Goal: Task Accomplishment & Management: Complete application form

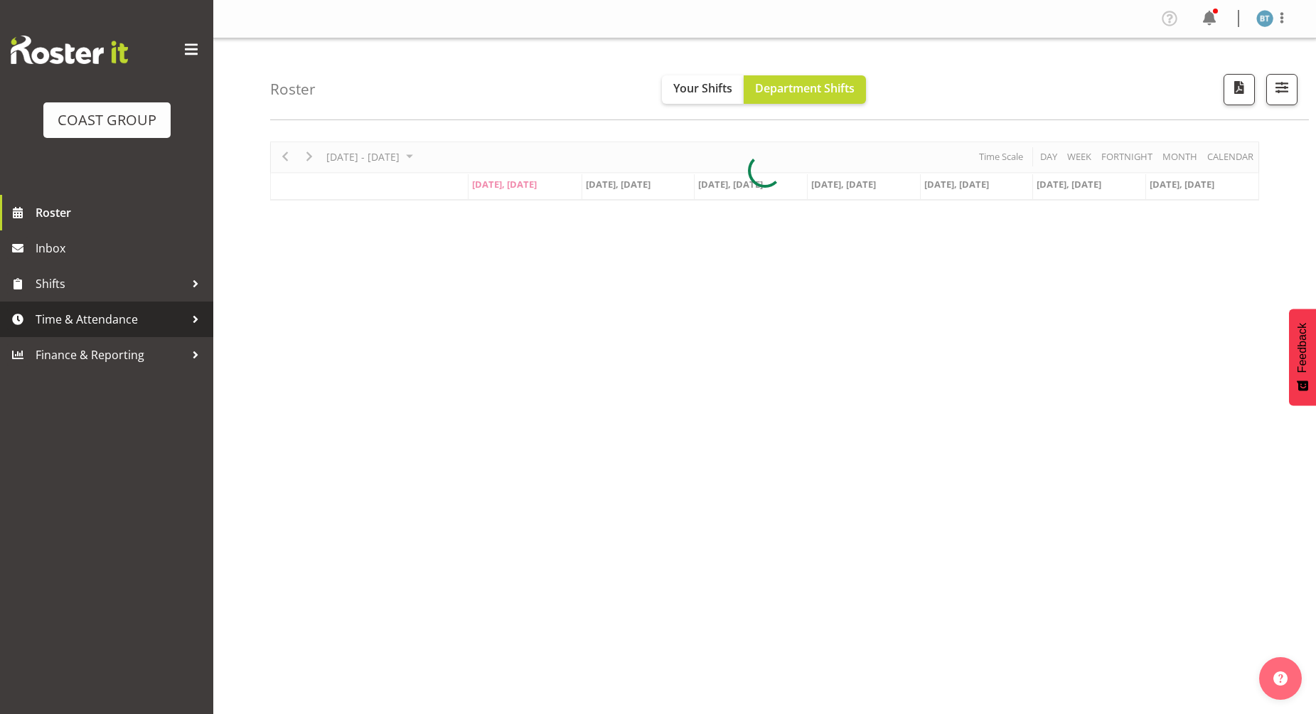
click at [109, 321] on span "Time & Attendance" at bounding box center [110, 319] width 149 height 21
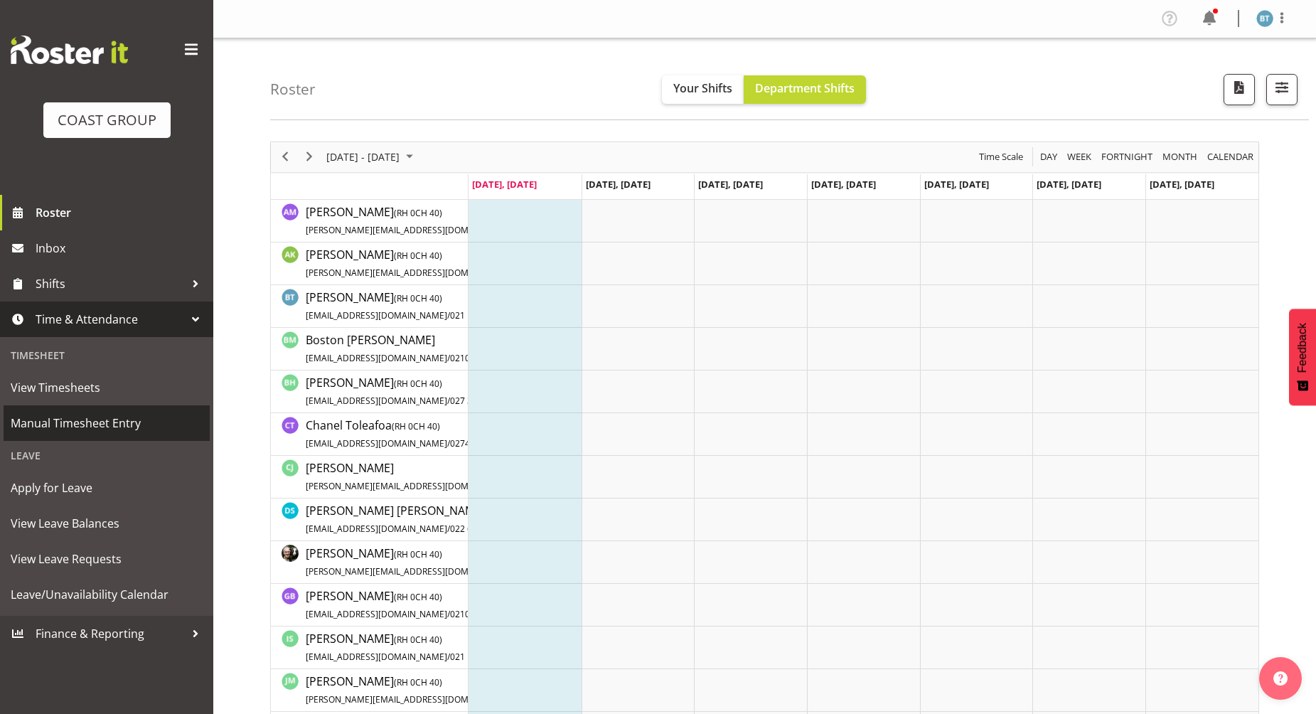
click at [137, 429] on span "Manual Timesheet Entry" at bounding box center [107, 422] width 192 height 21
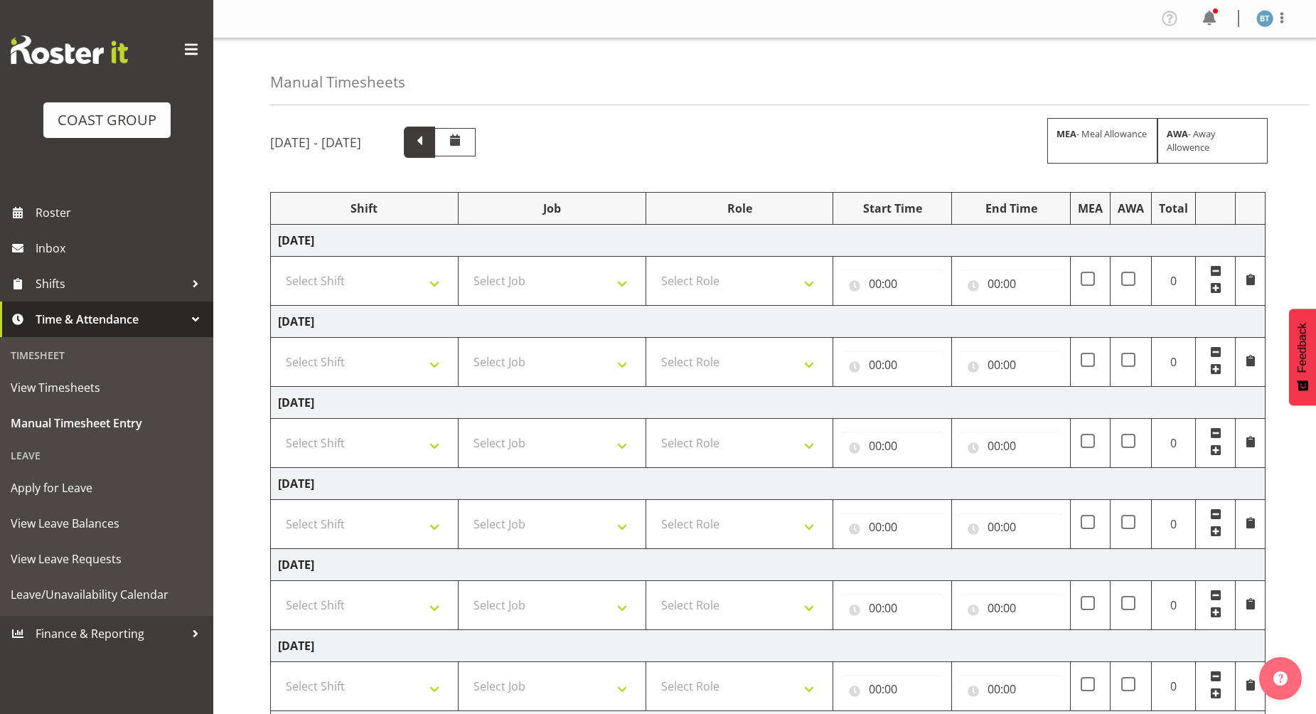
click at [429, 141] on span at bounding box center [419, 141] width 18 height 18
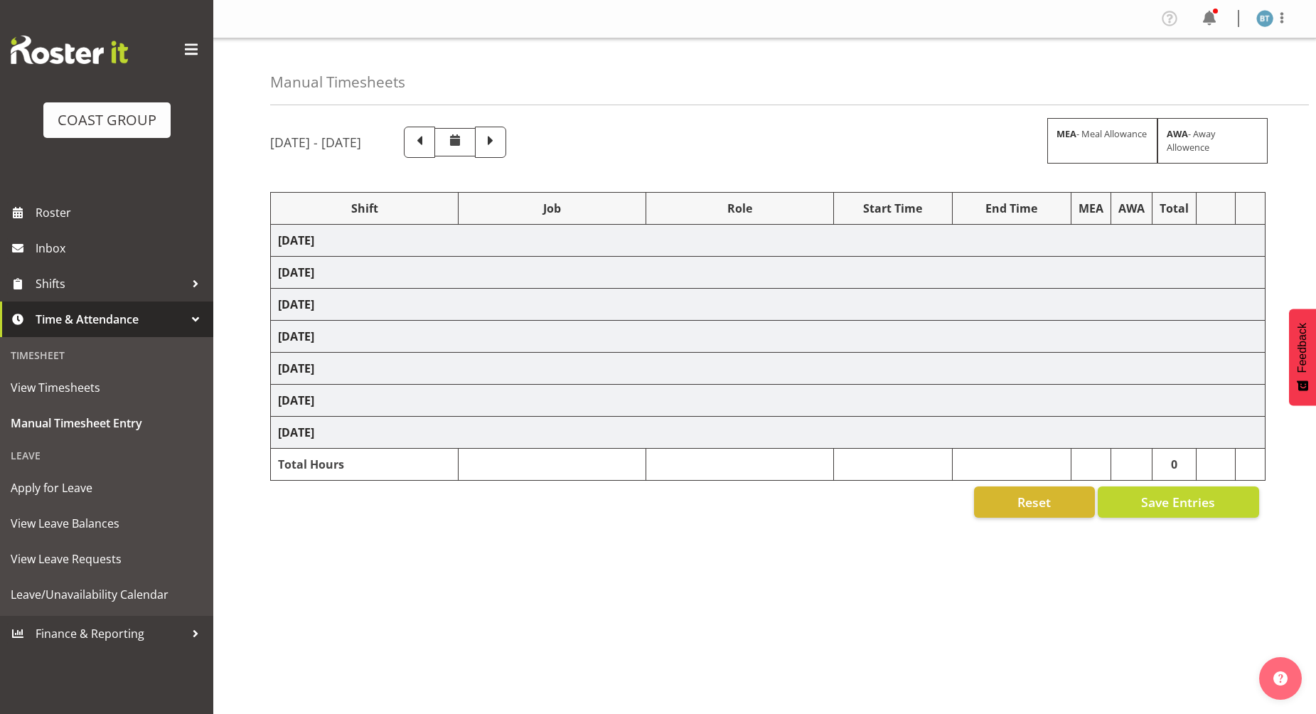
click at [506, 146] on span at bounding box center [490, 142] width 31 height 31
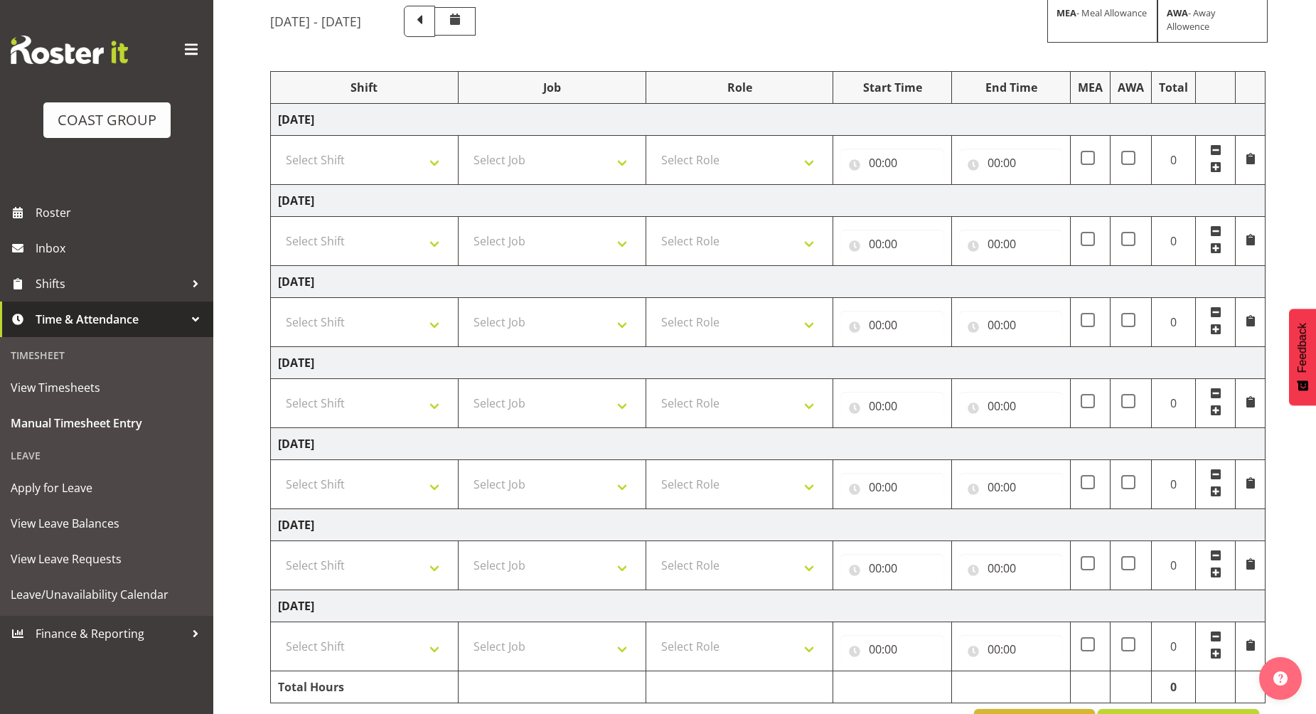
scroll to position [171, 0]
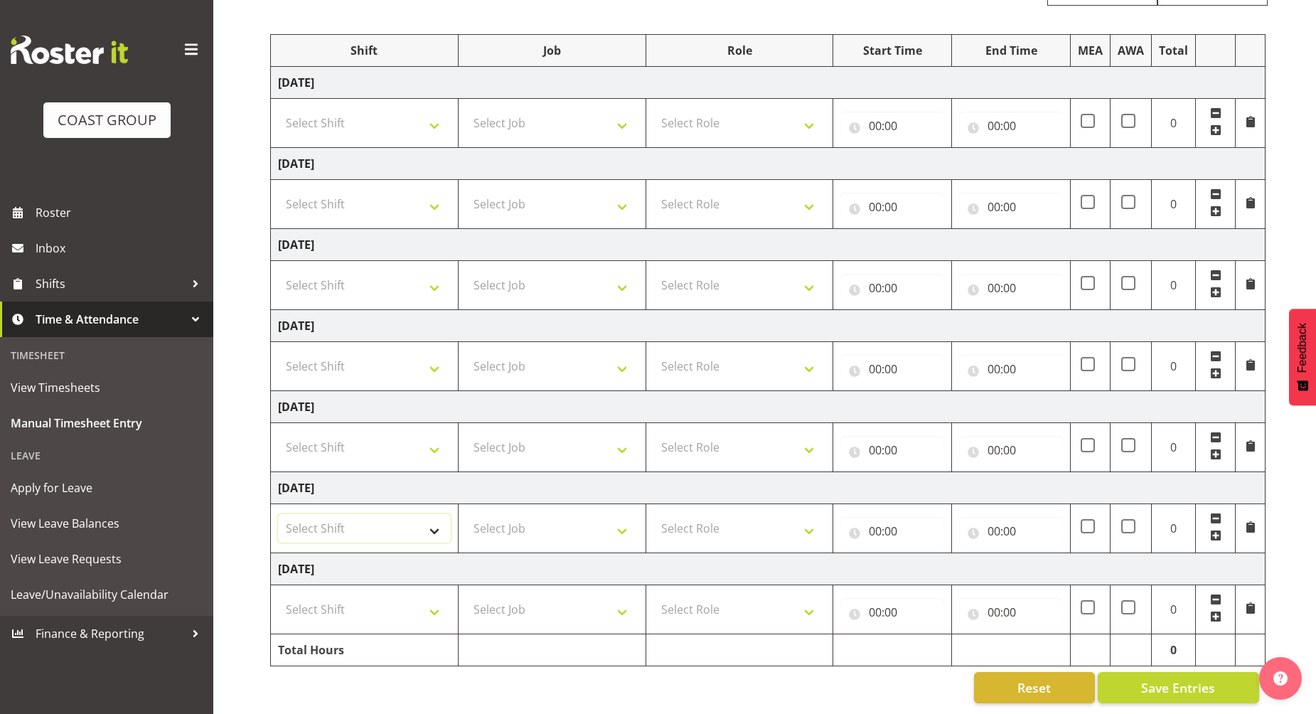
click at [381, 514] on select "Select Shift [PERSON_NAME] General Work" at bounding box center [364, 528] width 173 height 28
select select "6878"
click at [278, 514] on select "Select Shift [PERSON_NAME] General Work" at bounding box center [364, 528] width 173 height 28
click at [558, 514] on select "Select Job 1 Carlton Events 1 [PERSON_NAME][GEOGRAPHIC_DATA] 1 [PERSON_NAME][GE…" at bounding box center [552, 528] width 173 height 28
select select "9464"
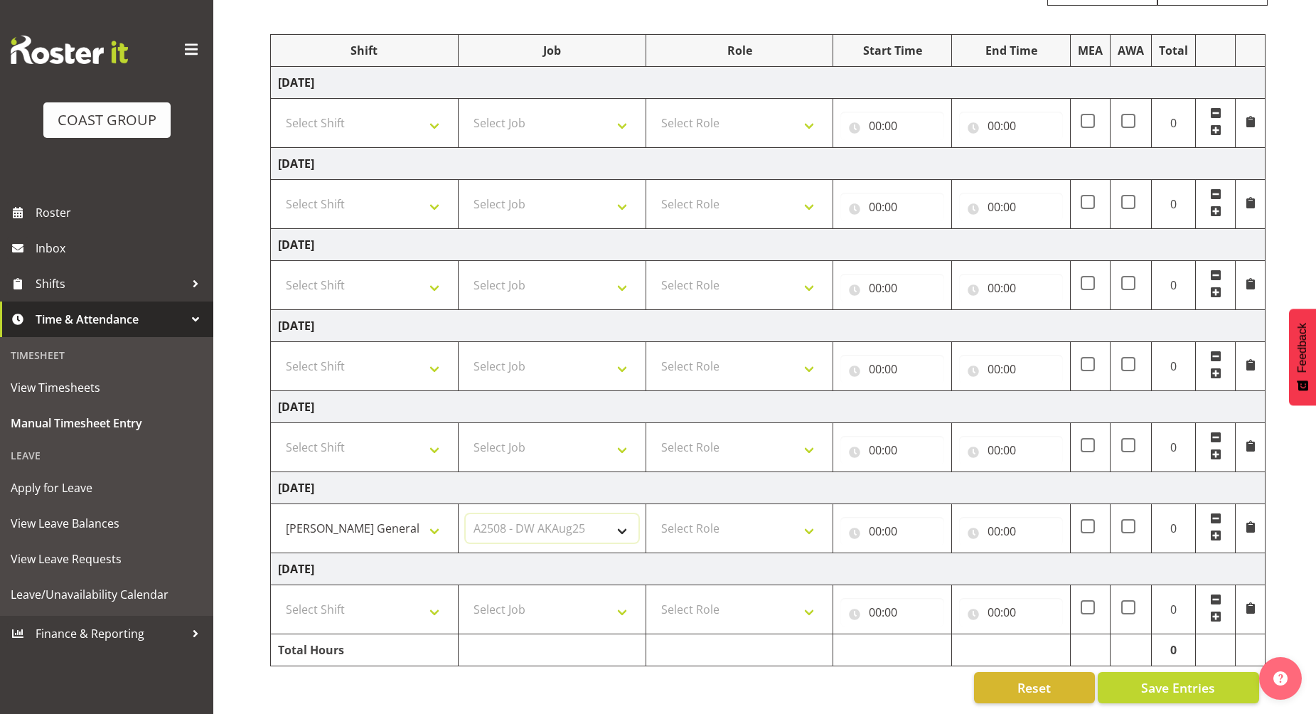
click at [466, 514] on select "Select Job 1 Carlton Events 1 [PERSON_NAME][GEOGRAPHIC_DATA] 1 [PERSON_NAME][GE…" at bounding box center [552, 528] width 173 height 28
click at [690, 514] on select "Select Role DESIGNER [PERSON_NAME]" at bounding box center [739, 528] width 173 height 28
select select "221"
click at [653, 514] on select "Select Role DESIGNER [PERSON_NAME]" at bounding box center [739, 528] width 173 height 28
drag, startPoint x: 362, startPoint y: 267, endPoint x: 373, endPoint y: 282, distance: 18.8
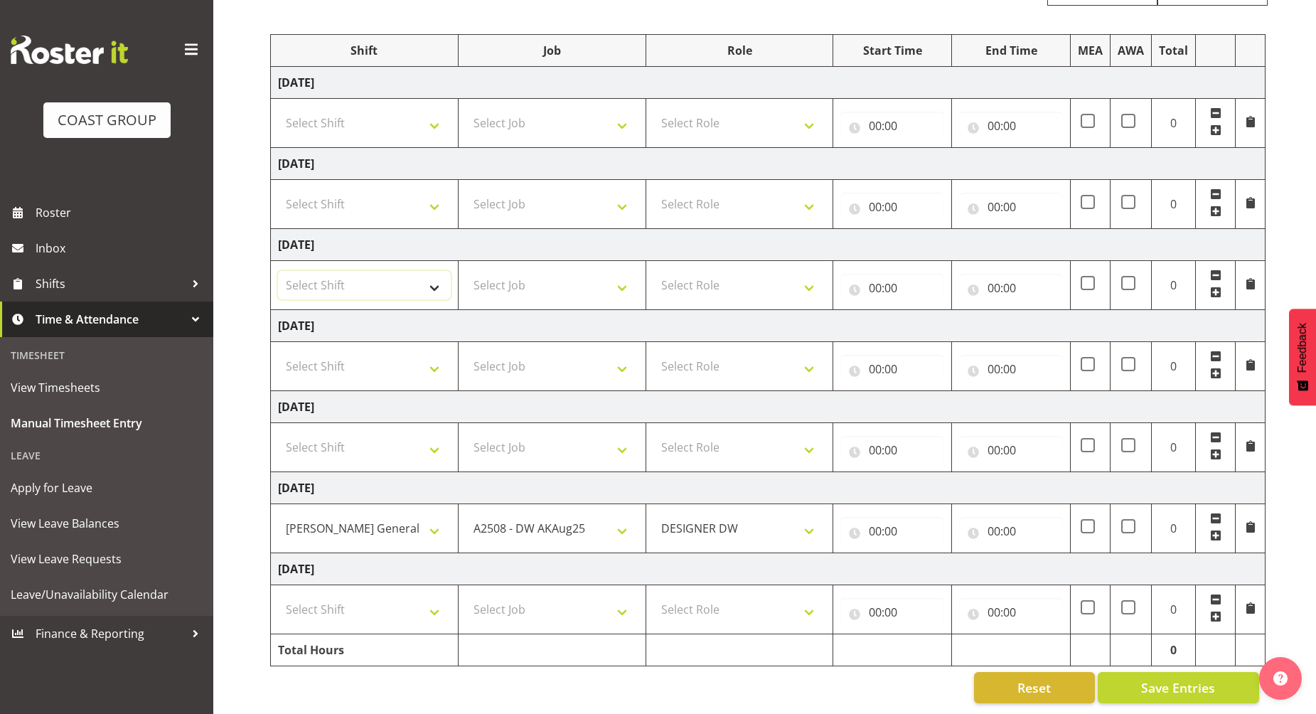
click at [362, 271] on select "Select Shift [PERSON_NAME] General Work" at bounding box center [364, 285] width 173 height 28
select select "6878"
click at [278, 271] on select "Select Shift [PERSON_NAME] General Work" at bounding box center [364, 285] width 173 height 28
click at [532, 274] on select "Select Job 1 Carlton Events 1 [PERSON_NAME][GEOGRAPHIC_DATA] 1 [PERSON_NAME][GE…" at bounding box center [552, 285] width 173 height 28
select select "9464"
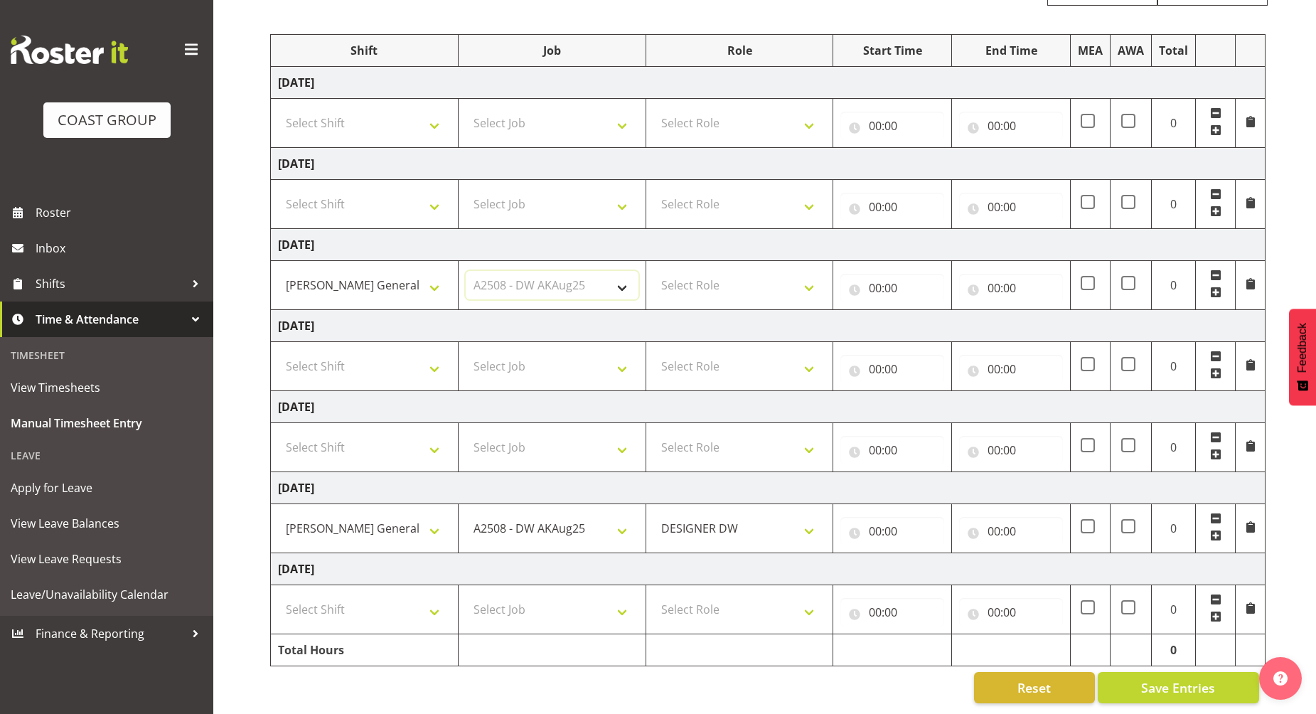
click at [466, 271] on select "Select Job 1 Carlton Events 1 [PERSON_NAME][GEOGRAPHIC_DATA] 1 [PERSON_NAME][GE…" at bounding box center [552, 285] width 173 height 28
click at [538, 197] on select "Select Job 1 Carlton Events 1 [PERSON_NAME][GEOGRAPHIC_DATA] 1 [PERSON_NAME][GE…" at bounding box center [552, 204] width 173 height 28
select select "9464"
click at [466, 190] on select "Select Job 1 Carlton Events 1 [PERSON_NAME][GEOGRAPHIC_DATA] 1 [PERSON_NAME][GE…" at bounding box center [552, 204] width 173 height 28
click at [534, 109] on select "Select Job 1 Carlton Events 1 [PERSON_NAME][GEOGRAPHIC_DATA] 1 [PERSON_NAME][GE…" at bounding box center [552, 123] width 173 height 28
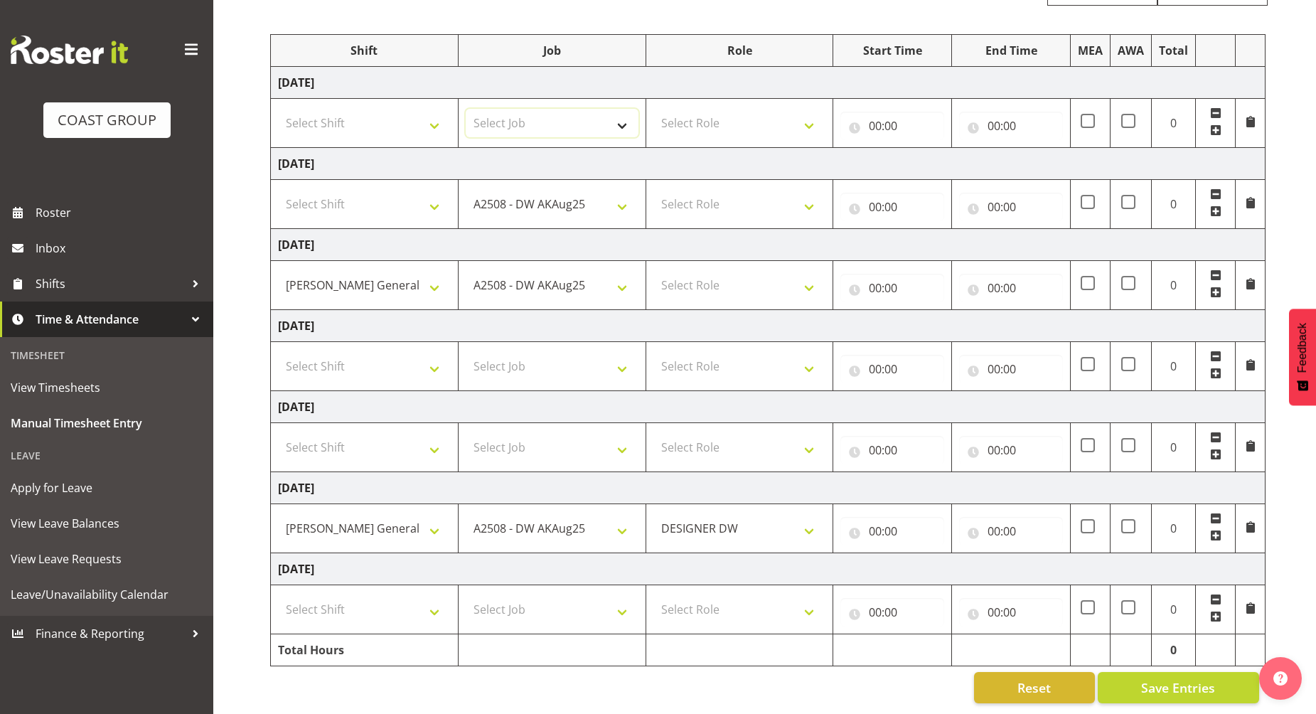
select select "9464"
click at [466, 109] on select "Select Job 1 Carlton Events 1 [PERSON_NAME][GEOGRAPHIC_DATA] 1 [PERSON_NAME][GE…" at bounding box center [552, 123] width 173 height 28
click at [540, 595] on select "Select Job 1 Carlton Events 1 [PERSON_NAME][GEOGRAPHIC_DATA] 1 [PERSON_NAME][GE…" at bounding box center [552, 609] width 173 height 28
select select "9464"
click at [466, 595] on select "Select Job 1 Carlton Events 1 [PERSON_NAME][GEOGRAPHIC_DATA] 1 [PERSON_NAME][GE…" at bounding box center [552, 609] width 173 height 28
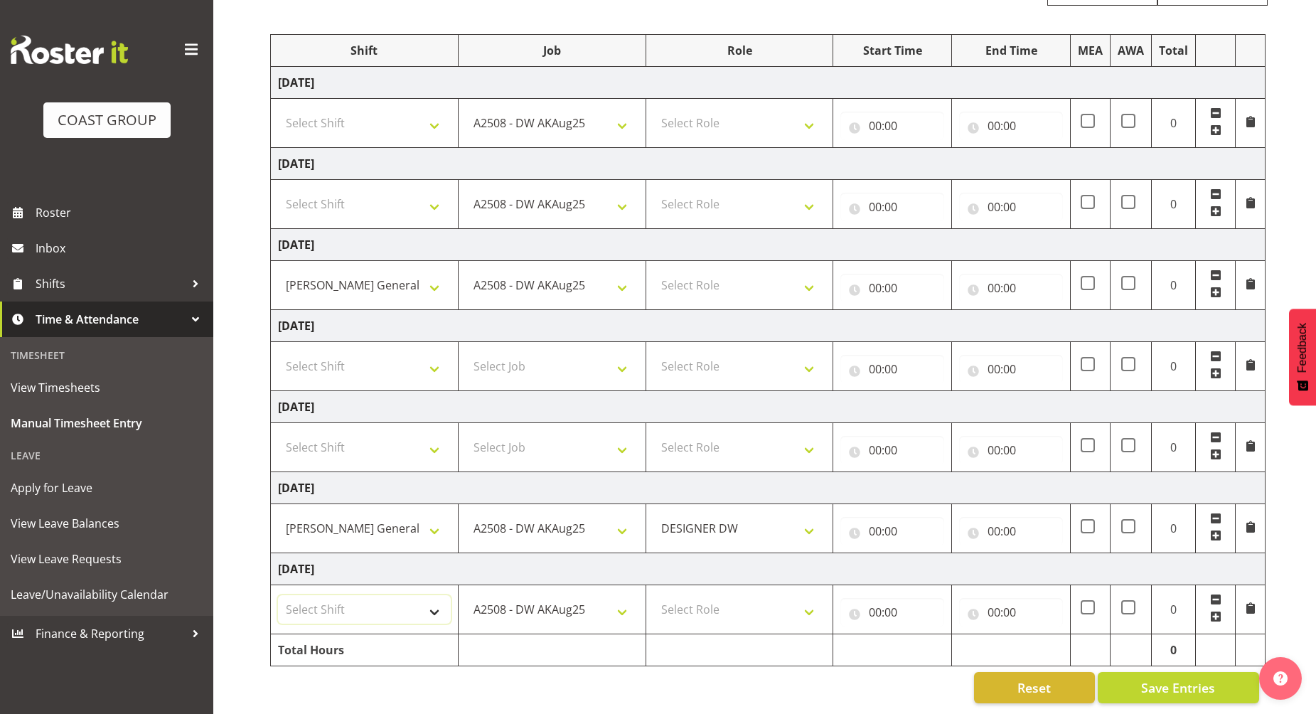
click at [344, 595] on select "Select Shift [PERSON_NAME] General Work" at bounding box center [364, 609] width 173 height 28
select select "6878"
click at [278, 595] on select "Select Shift [PERSON_NAME] General Work" at bounding box center [364, 609] width 173 height 28
click at [384, 109] on select "Select Shift [PERSON_NAME] General Work" at bounding box center [364, 123] width 173 height 28
select select "6878"
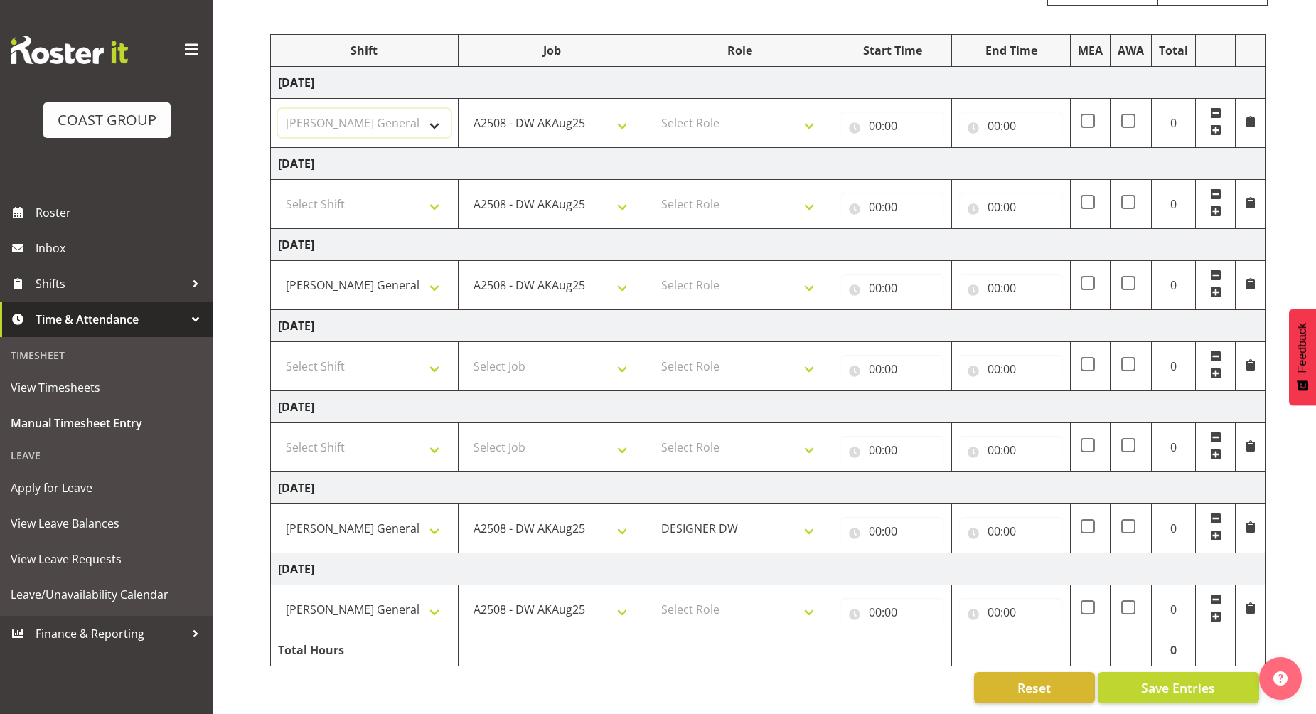
click at [278, 109] on select "Select Shift [PERSON_NAME] General Work" at bounding box center [364, 123] width 173 height 28
drag, startPoint x: 362, startPoint y: 179, endPoint x: 360, endPoint y: 203, distance: 24.3
click at [362, 190] on select "Select Shift [PERSON_NAME] General Work" at bounding box center [364, 204] width 173 height 28
select select "6878"
click at [278, 190] on select "Select Shift [PERSON_NAME] General Work" at bounding box center [364, 204] width 173 height 28
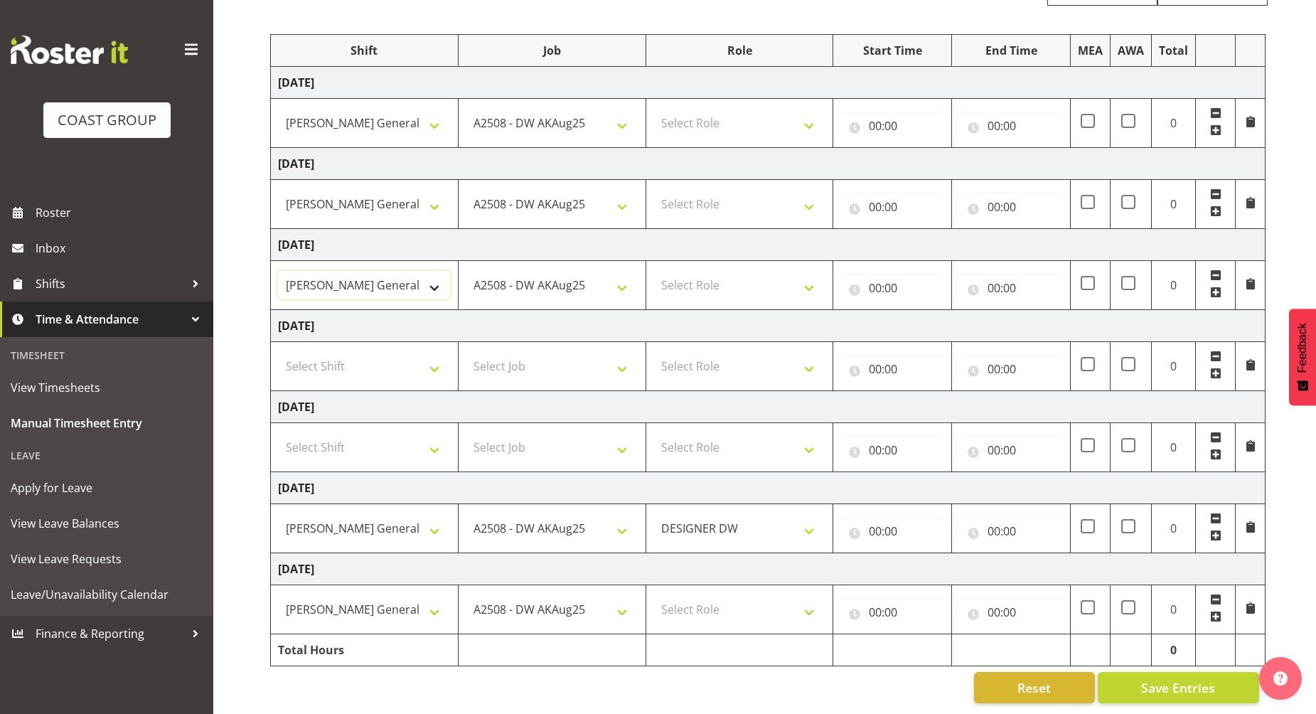
click at [353, 271] on select "[PERSON_NAME] General Work" at bounding box center [364, 285] width 173 height 28
click at [278, 271] on select "[PERSON_NAME] General Work" at bounding box center [364, 285] width 173 height 28
click at [776, 113] on select "Select Role DESIGNER [PERSON_NAME]" at bounding box center [739, 123] width 173 height 28
select select "221"
click at [653, 109] on select "Select Role DESIGNER [PERSON_NAME]" at bounding box center [739, 123] width 173 height 28
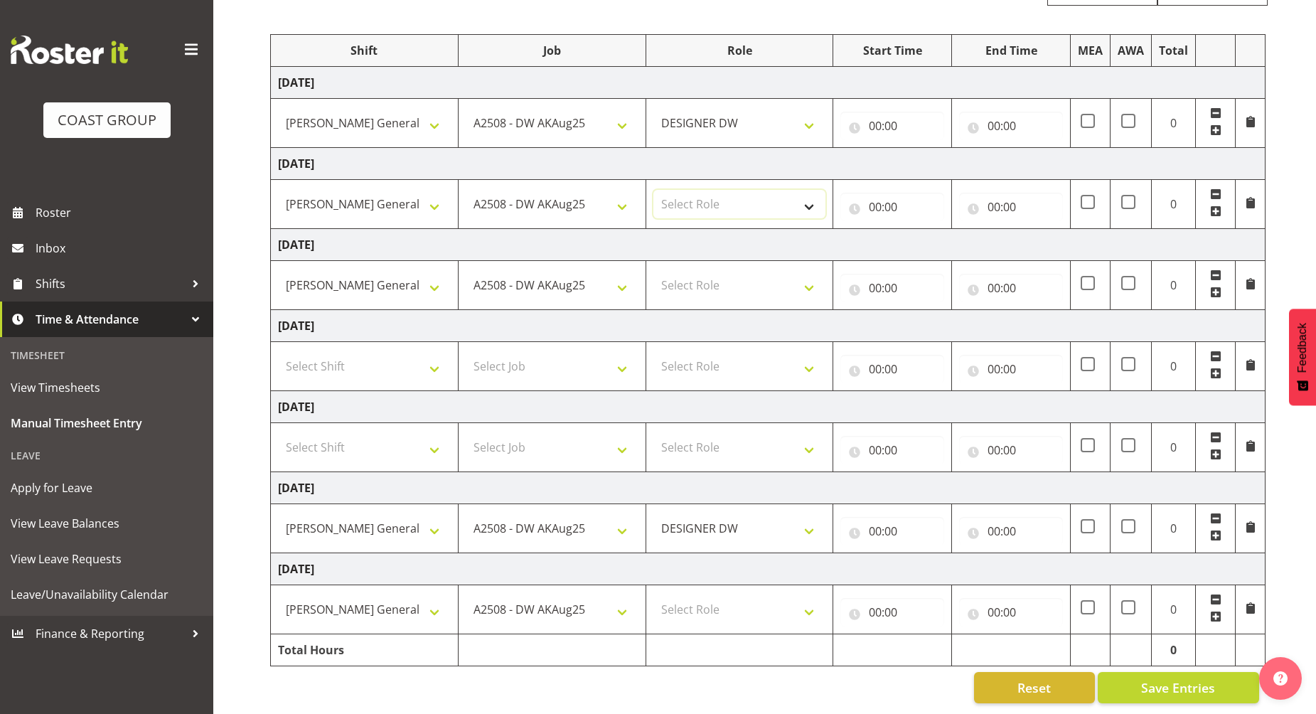
drag, startPoint x: 731, startPoint y: 197, endPoint x: 726, endPoint y: 203, distance: 8.1
click at [731, 197] on select "Select Role DESIGNER [PERSON_NAME]" at bounding box center [739, 204] width 173 height 28
select select "221"
click at [653, 190] on select "Select Role DESIGNER [PERSON_NAME]" at bounding box center [739, 204] width 173 height 28
drag, startPoint x: 715, startPoint y: 268, endPoint x: 710, endPoint y: 284, distance: 17.1
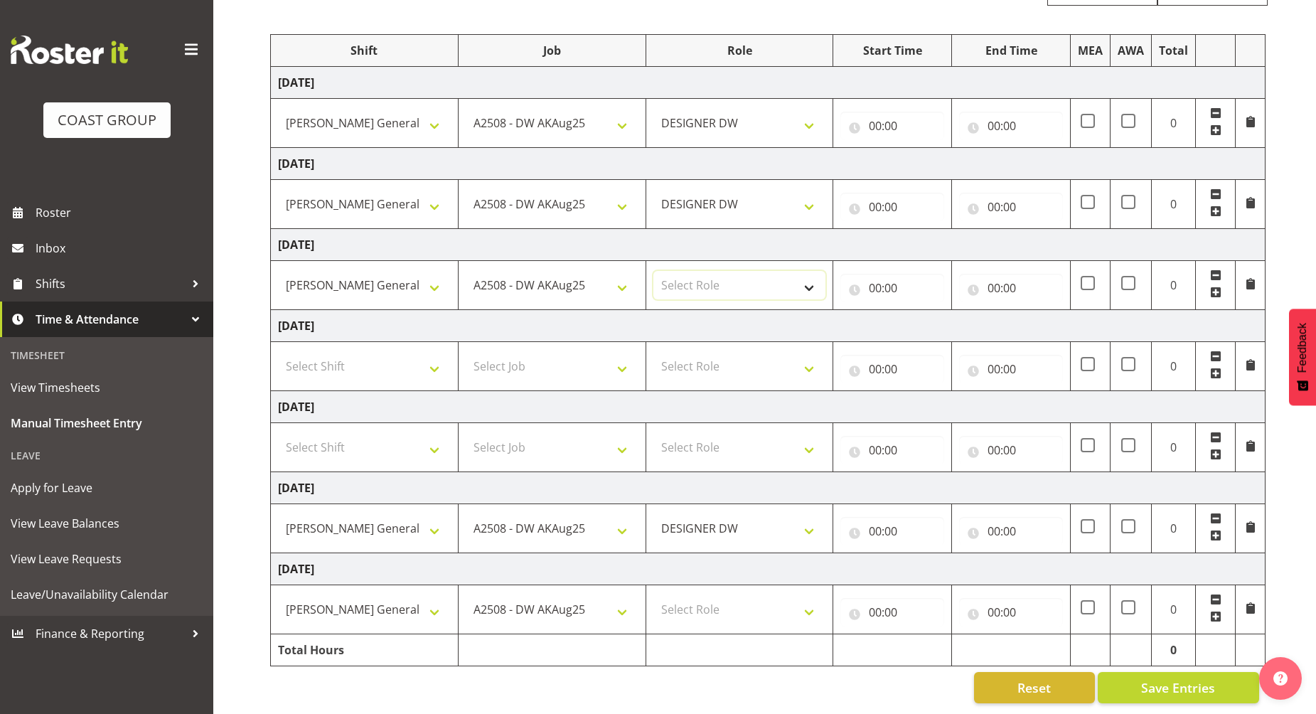
click at [714, 271] on select "Select Role DESIGNER [PERSON_NAME]" at bounding box center [739, 285] width 173 height 28
select select "221"
click at [653, 271] on select "Select Role DESIGNER [PERSON_NAME]" at bounding box center [739, 285] width 173 height 28
click at [697, 590] on td "Select Role DESIGNER [PERSON_NAME]" at bounding box center [740, 609] width 188 height 49
drag, startPoint x: 695, startPoint y: 611, endPoint x: 702, endPoint y: 606, distance: 9.3
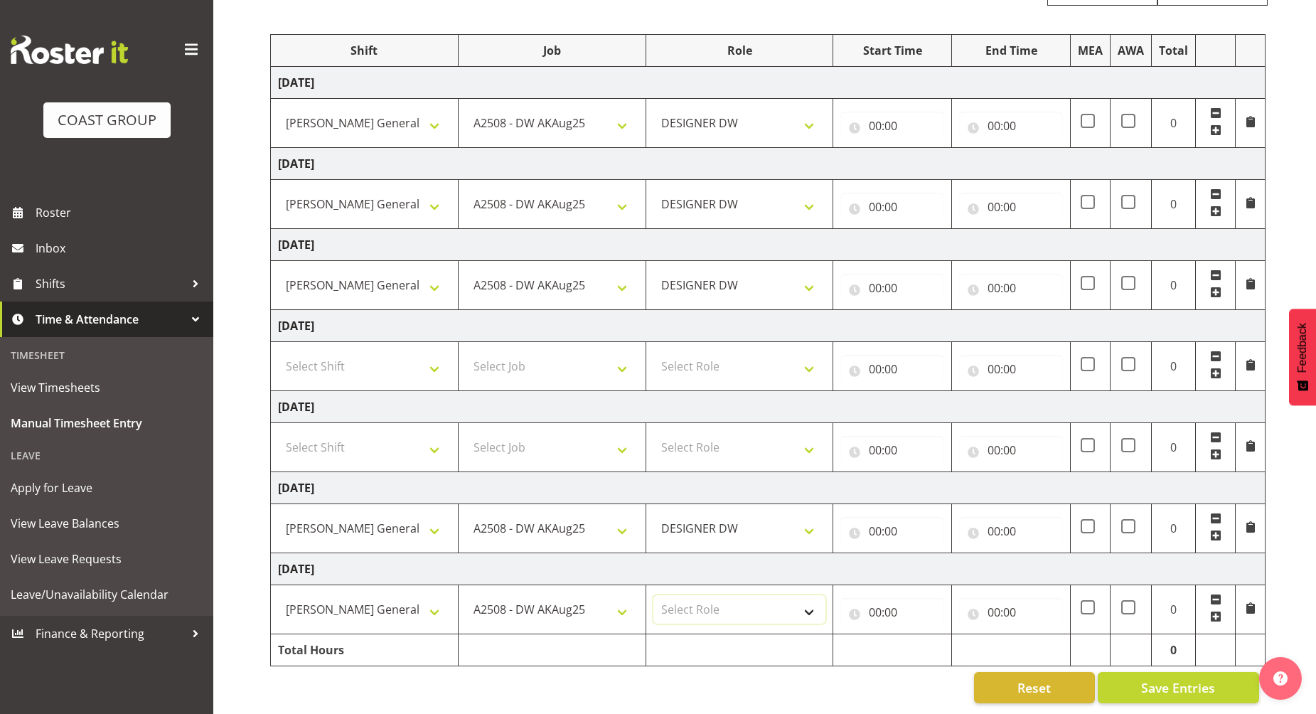
click at [696, 609] on select "Select Role DESIGNER [PERSON_NAME]" at bounding box center [739, 609] width 173 height 28
select select "221"
click at [653, 595] on select "Select Role DESIGNER [PERSON_NAME]" at bounding box center [739, 609] width 173 height 28
click at [878, 525] on input "00:00" at bounding box center [892, 531] width 104 height 28
click at [931, 554] on select "00 01 02 03 04 05 06 07 08 09 10 11 12 13 14 15 16 17 18 19 20 21 22 23" at bounding box center [937, 568] width 32 height 28
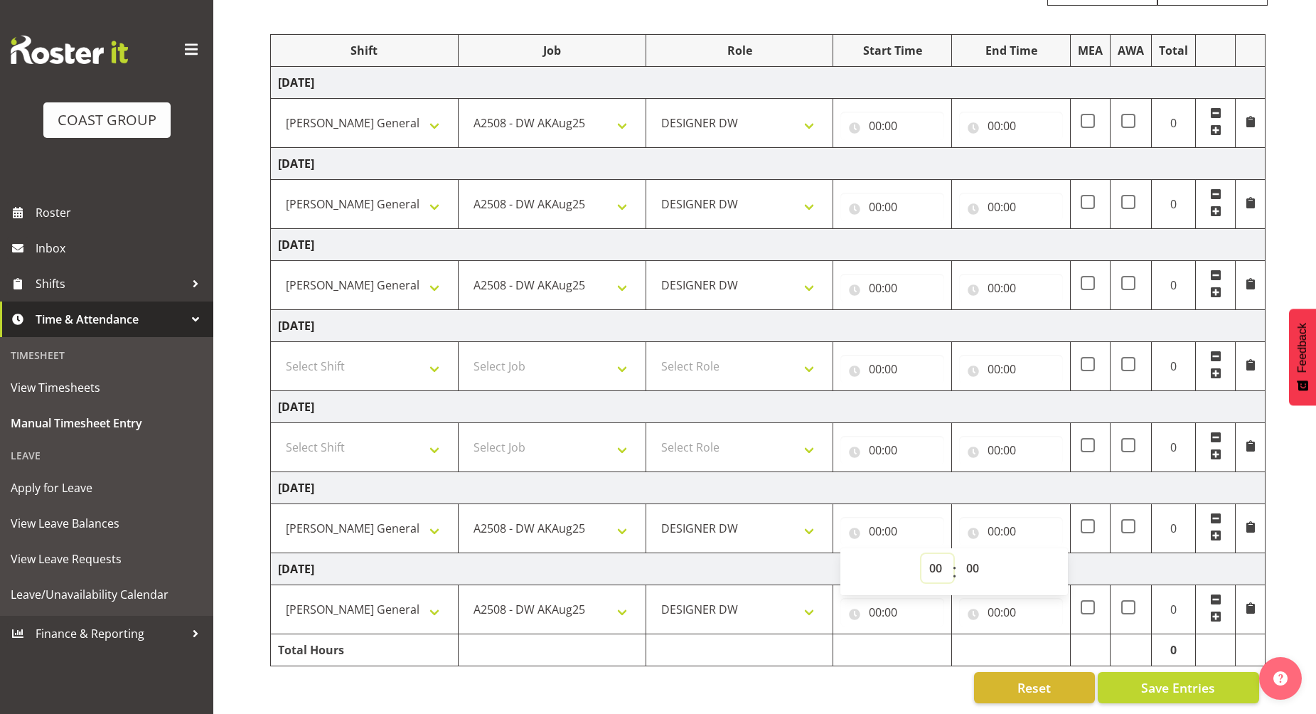
select select "6"
click at [921, 554] on select "00 01 02 03 04 05 06 07 08 09 10 11 12 13 14 15 16 17 18 19 20 21 22 23" at bounding box center [937, 568] width 32 height 28
type input "06:00"
click at [939, 557] on select "00 01 02 03 04 05 06 07 08 09 10 11 12 13 14 15 16 17 18 19 20 21 22 23" at bounding box center [937, 568] width 32 height 28
select select "5"
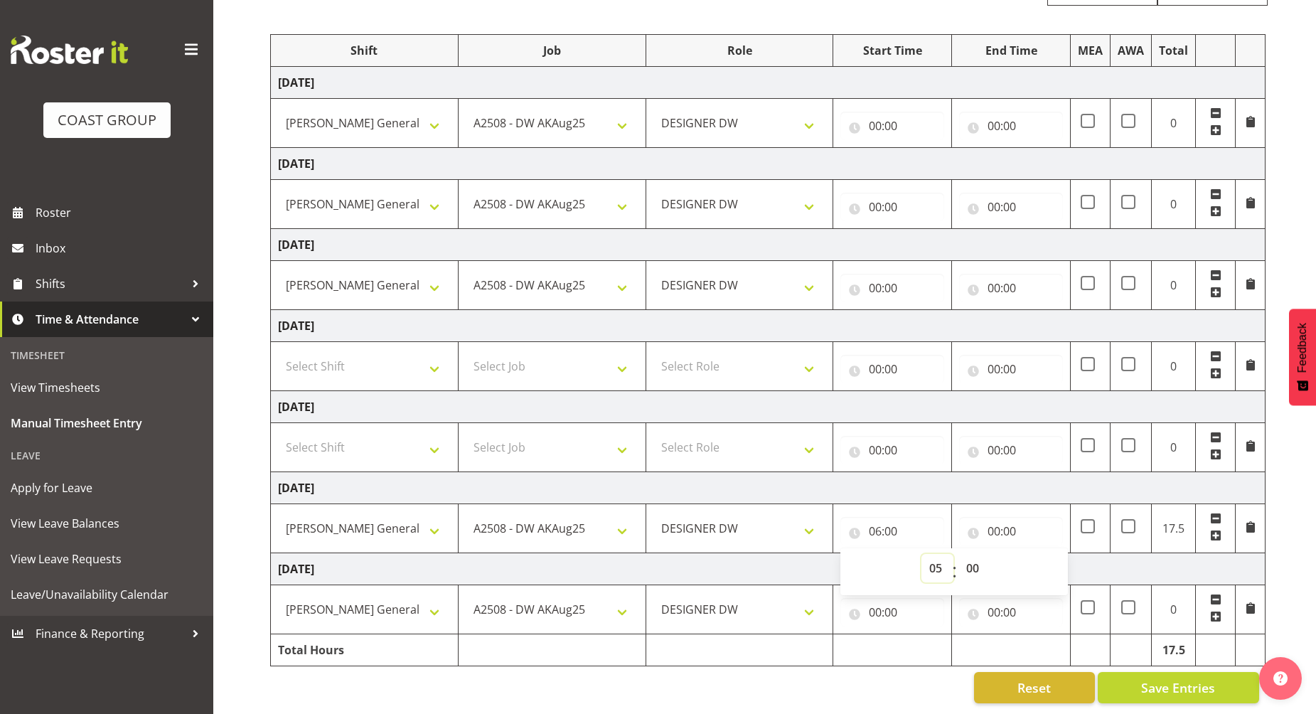
click at [921, 554] on select "00 01 02 03 04 05 06 07 08 09 10 11 12 13 14 15 16 17 18 19 20 21 22 23" at bounding box center [937, 568] width 32 height 28
type input "05:00"
click at [970, 558] on select "00 01 02 03 04 05 06 07 08 09 10 11 12 13 14 15 16 17 18 19 20 21 22 23 24 25 2…" at bounding box center [974, 568] width 32 height 28
select select "30"
click at [958, 554] on select "00 01 02 03 04 05 06 07 08 09 10 11 12 13 14 15 16 17 18 19 20 21 22 23 24 25 2…" at bounding box center [974, 568] width 32 height 28
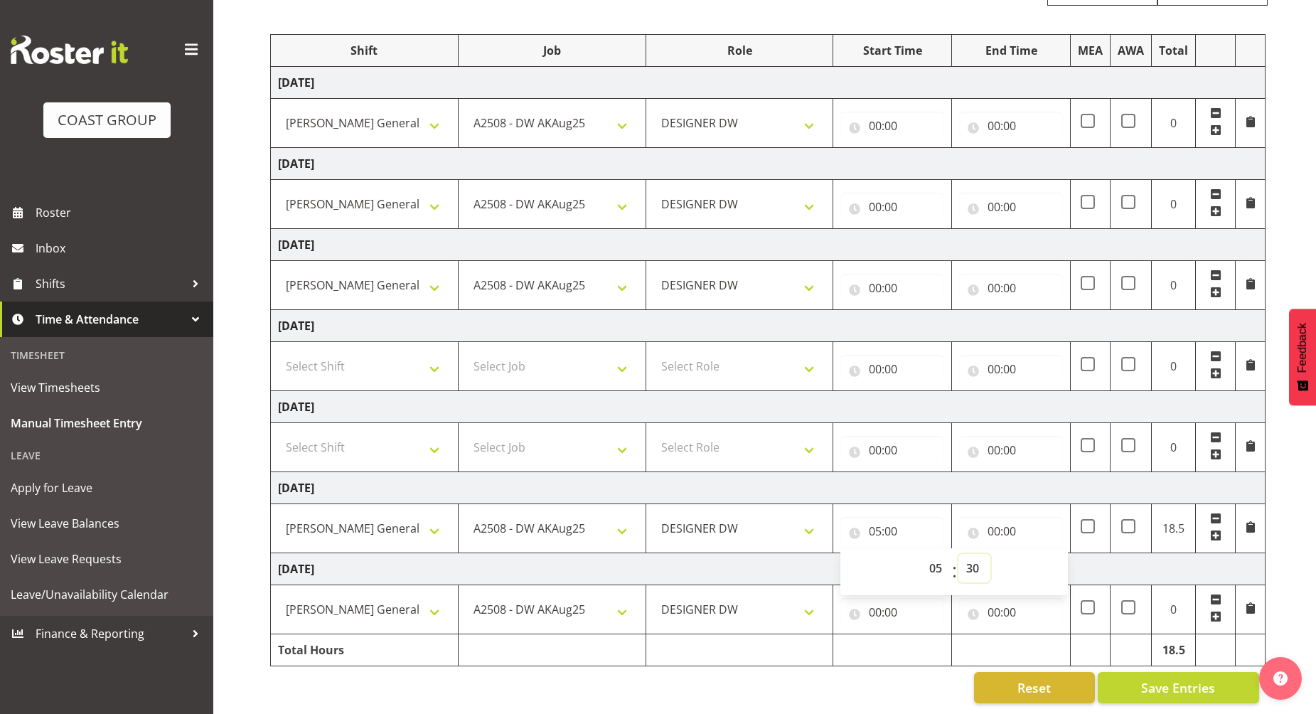
type input "05:30"
click at [993, 476] on td "[DATE]" at bounding box center [768, 488] width 995 height 32
click at [993, 518] on input "00:00" at bounding box center [1011, 531] width 104 height 28
click at [1054, 557] on select "00 01 02 03 04 05 06 07 08 09 10 11 12 13 14 15 16 17 18 19 20 21 22 23" at bounding box center [1056, 568] width 32 height 28
select select "12"
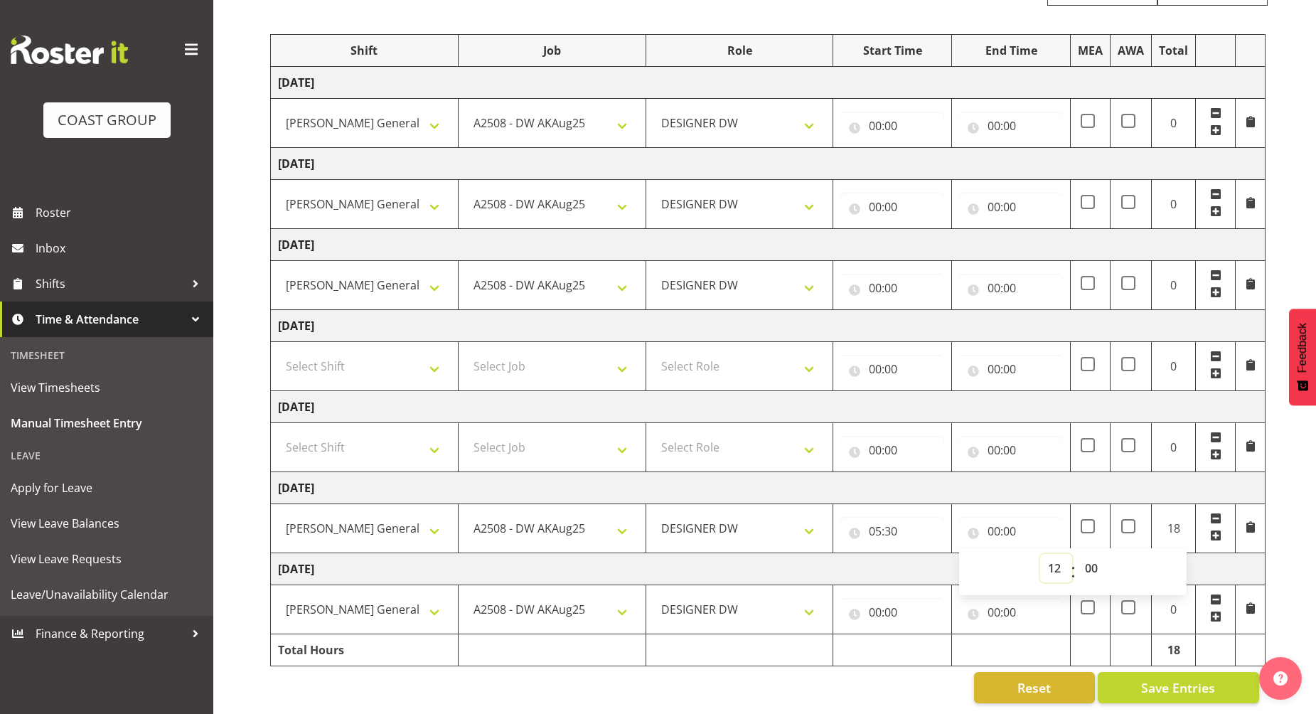
click at [1040, 554] on select "00 01 02 03 04 05 06 07 08 09 10 11 12 13 14 15 16 17 18 19 20 21 22 23" at bounding box center [1056, 568] width 32 height 28
type input "12:00"
click at [1216, 530] on span at bounding box center [1215, 535] width 11 height 11
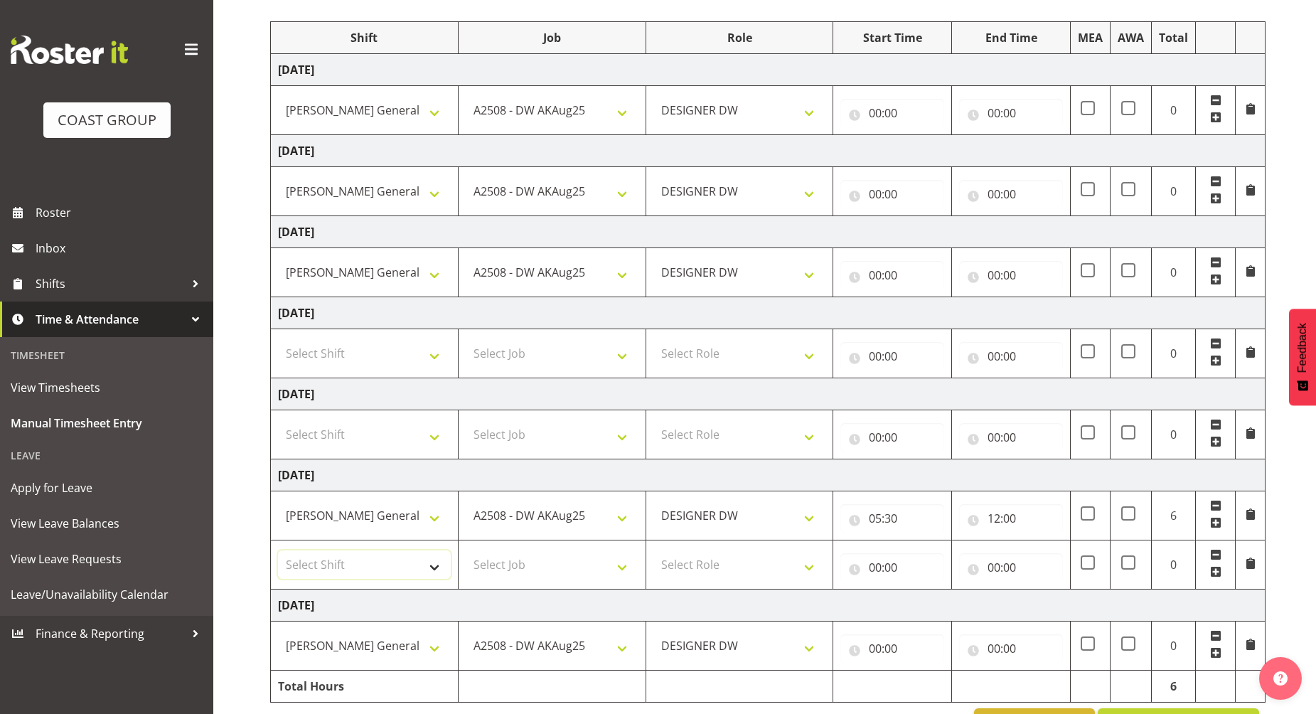
click at [348, 564] on select "Select Shift [PERSON_NAME] General Work" at bounding box center [364, 564] width 173 height 28
select select "6878"
click at [278, 550] on select "Select Shift [PERSON_NAME] General Work" at bounding box center [364, 564] width 173 height 28
click at [552, 564] on select "Select Job 1 Carlton Events 1 [PERSON_NAME][GEOGRAPHIC_DATA] 1 [PERSON_NAME][GE…" at bounding box center [552, 564] width 173 height 28
select select "9464"
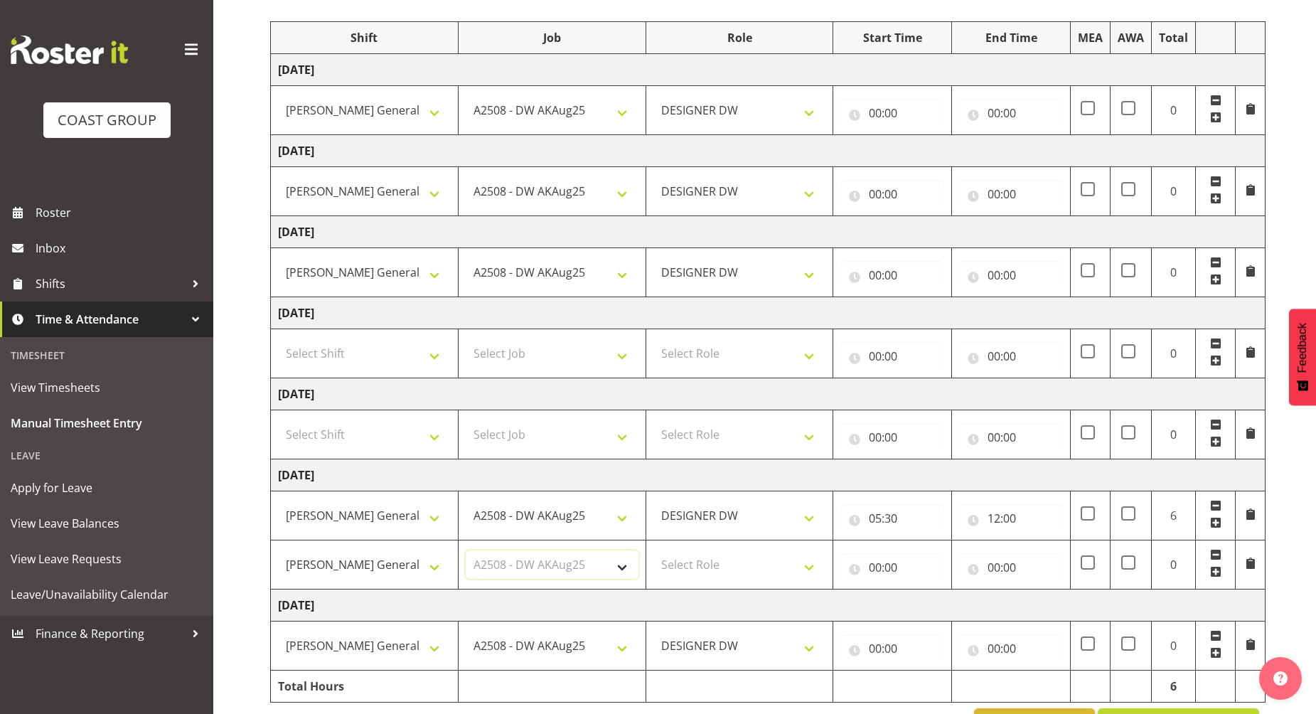
click at [466, 550] on select "Select Job 1 Carlton Events 1 [PERSON_NAME][GEOGRAPHIC_DATA] 1 [PERSON_NAME][GE…" at bounding box center [552, 564] width 173 height 28
click at [731, 571] on select "Select Role DESIGNER [PERSON_NAME]" at bounding box center [739, 564] width 173 height 28
select select "221"
click at [653, 550] on select "Select Role DESIGNER [PERSON_NAME]" at bounding box center [739, 564] width 173 height 28
click at [875, 560] on input "00:00" at bounding box center [892, 567] width 104 height 28
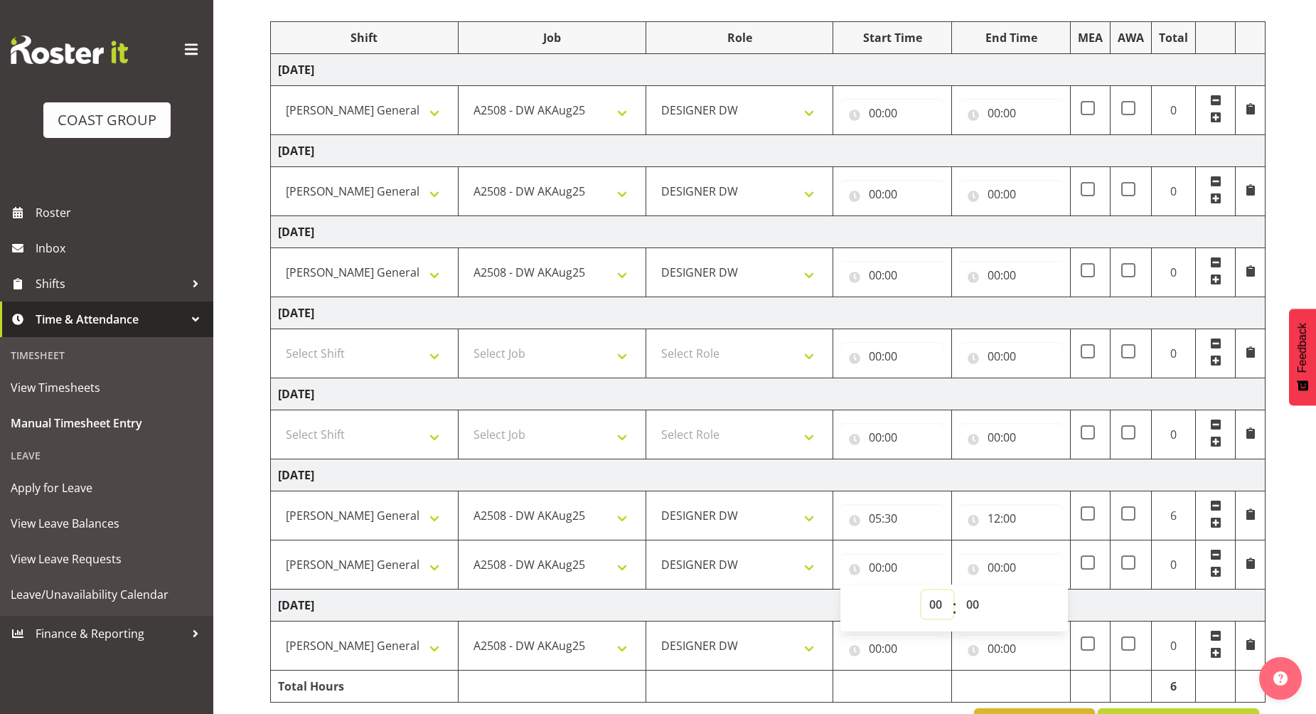
click at [940, 610] on select "00 01 02 03 04 05 06 07 08 09 10 11 12 13 14 15 16 17 18 19 20 21 22 23" at bounding box center [937, 604] width 32 height 28
select select "12"
click at [921, 590] on select "00 01 02 03 04 05 06 07 08 09 10 11 12 13 14 15 16 17 18 19 20 21 22 23" at bounding box center [937, 604] width 32 height 28
type input "12:00"
click at [968, 600] on select "00 01 02 03 04 05 06 07 08 09 10 11 12 13 14 15 16 17 18 19 20 21 22 23 24 25 2…" at bounding box center [974, 604] width 32 height 28
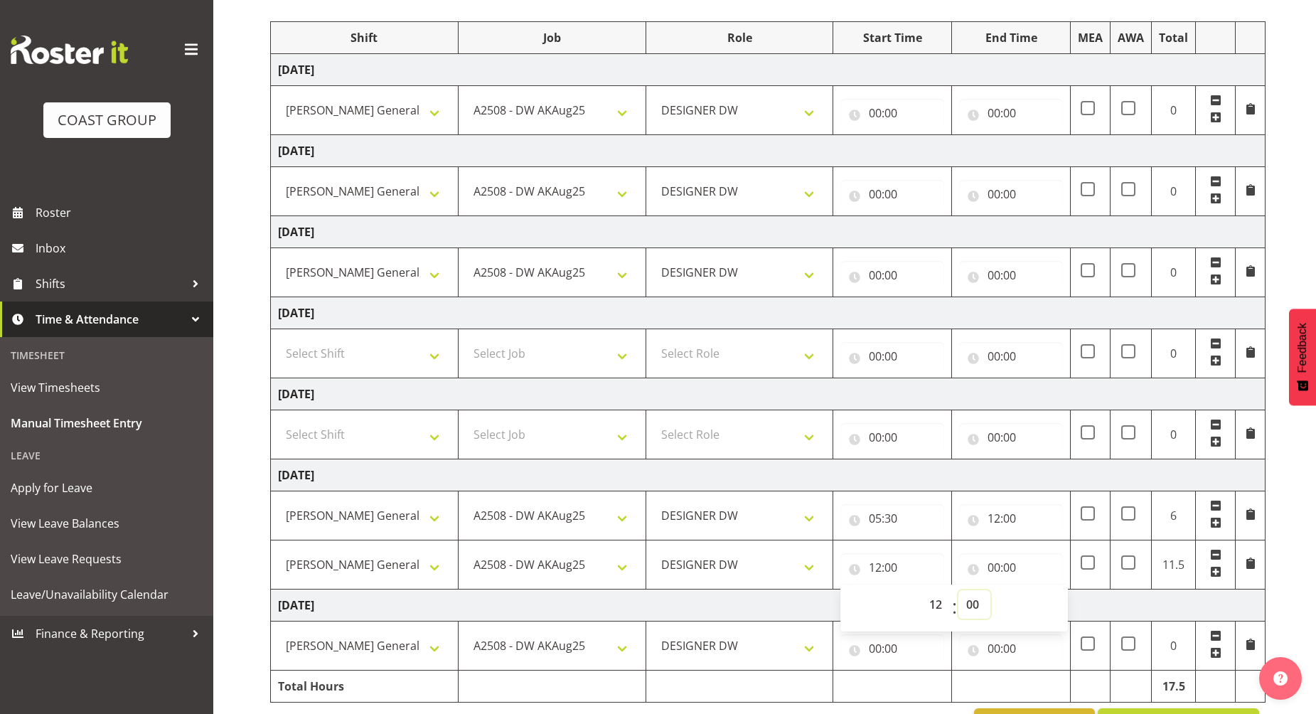
select select "30"
click at [958, 590] on select "00 01 02 03 04 05 06 07 08 09 10 11 12 13 14 15 16 17 18 19 20 21 22 23 24 25 2…" at bounding box center [974, 604] width 32 height 28
type input "12:30"
click at [993, 565] on input "00:00" at bounding box center [1011, 567] width 104 height 28
click at [1050, 602] on select "00 01 02 03 04 05 06 07 08 09 10 11 12 13 14 15 16 17 18 19 20 21 22 23" at bounding box center [1056, 604] width 32 height 28
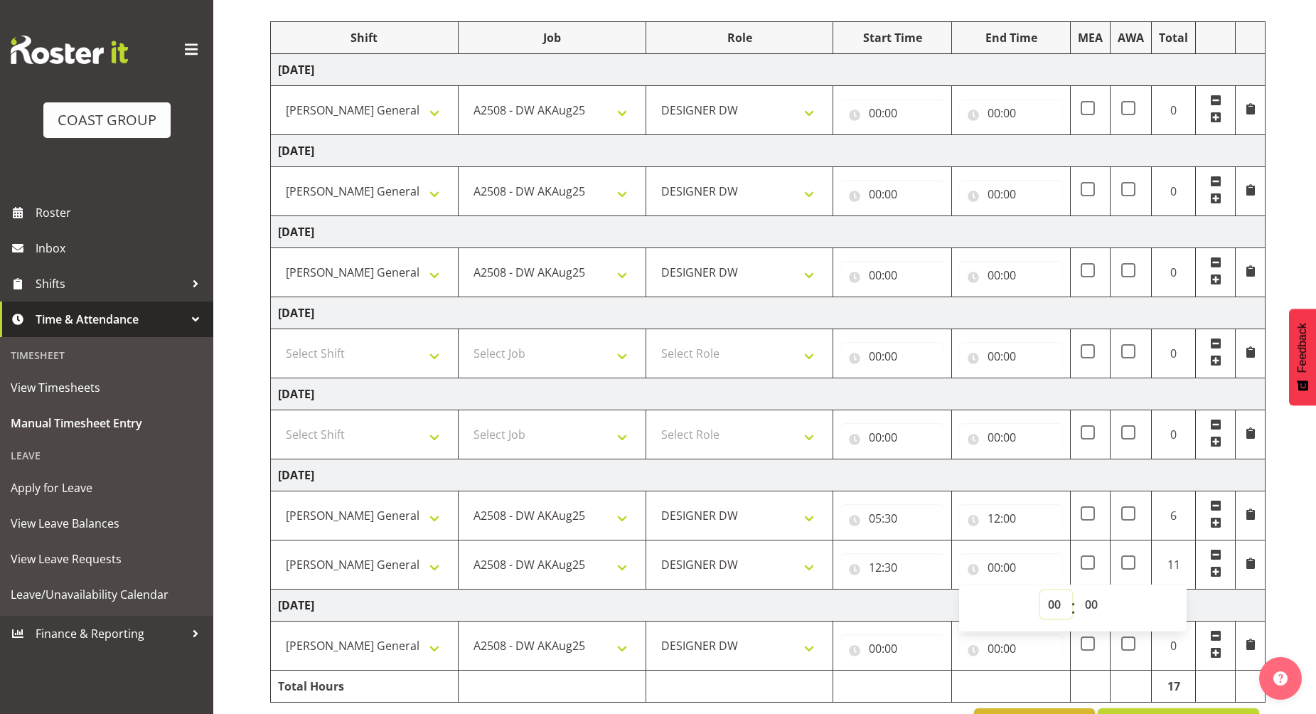
select select "16"
click at [1040, 590] on select "00 01 02 03 04 05 06 07 08 09 10 11 12 13 14 15 16 17 18 19 20 21 22 23" at bounding box center [1056, 604] width 32 height 28
type input "16:00"
click at [1015, 467] on td "[DATE]" at bounding box center [768, 475] width 995 height 32
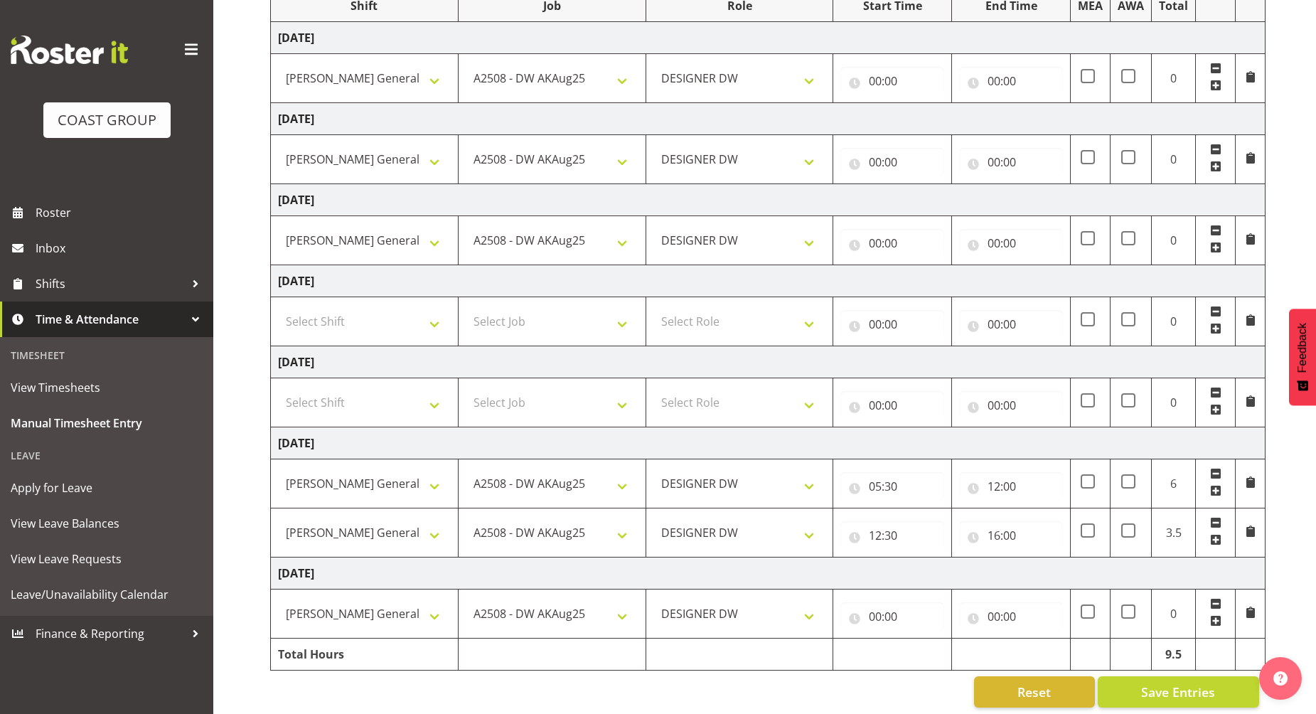
scroll to position [220, 0]
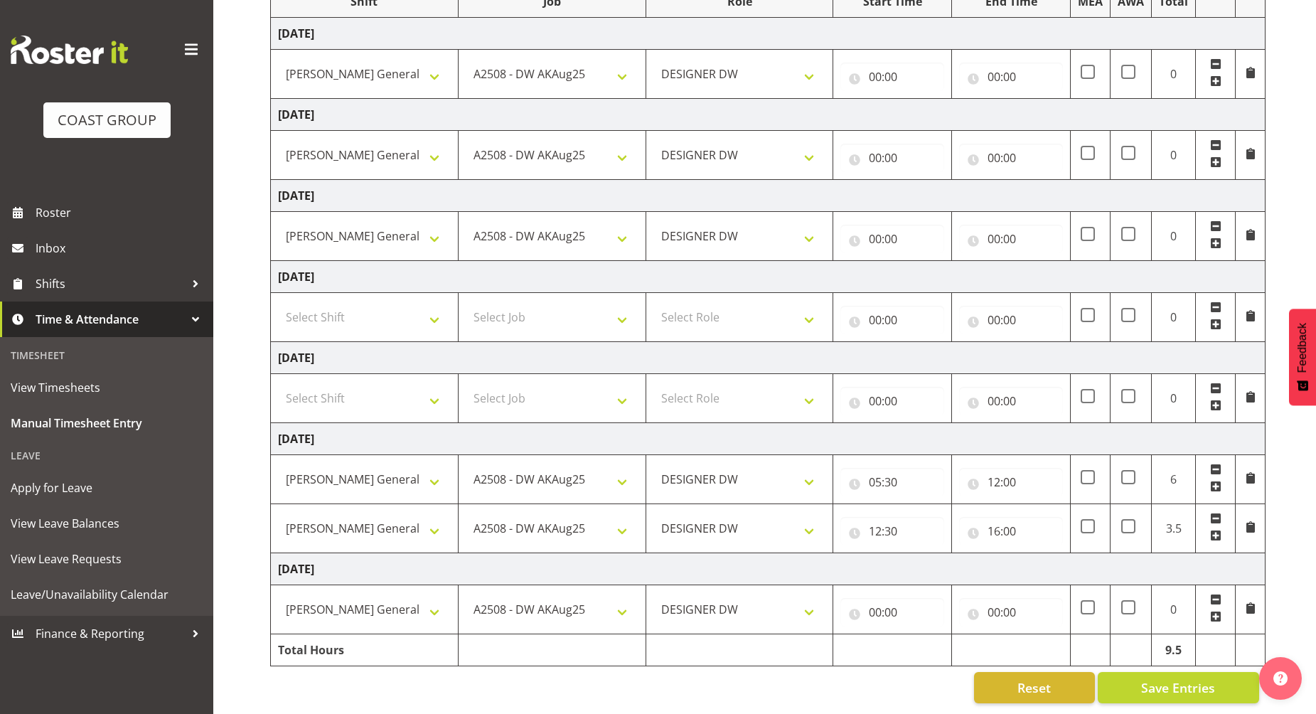
click at [1214, 530] on span at bounding box center [1215, 535] width 11 height 11
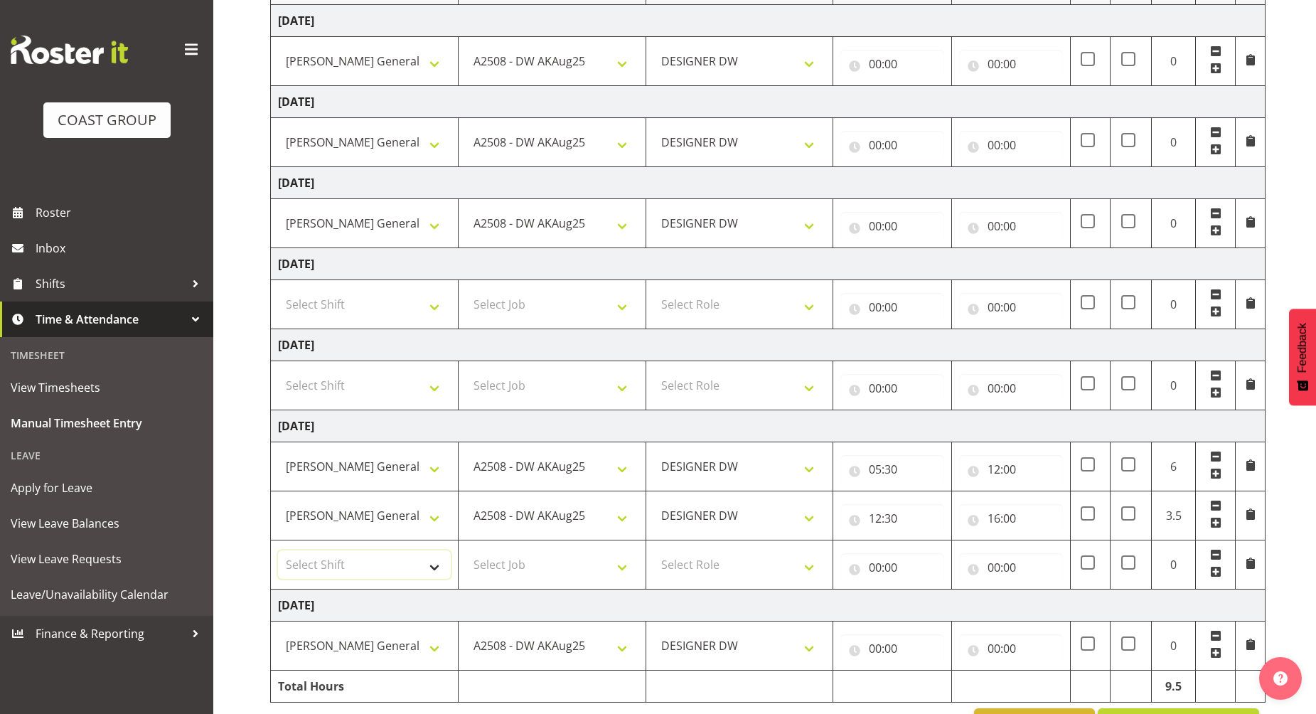
click at [366, 562] on select "Select Shift [PERSON_NAME] General Work" at bounding box center [364, 564] width 173 height 28
select select "6878"
click at [278, 550] on select "Select Shift [PERSON_NAME] General Work" at bounding box center [364, 564] width 173 height 28
click at [580, 570] on select "Select Job 1 Carlton Events 1 [PERSON_NAME][GEOGRAPHIC_DATA] 1 [PERSON_NAME][GE…" at bounding box center [552, 564] width 173 height 28
select select "9464"
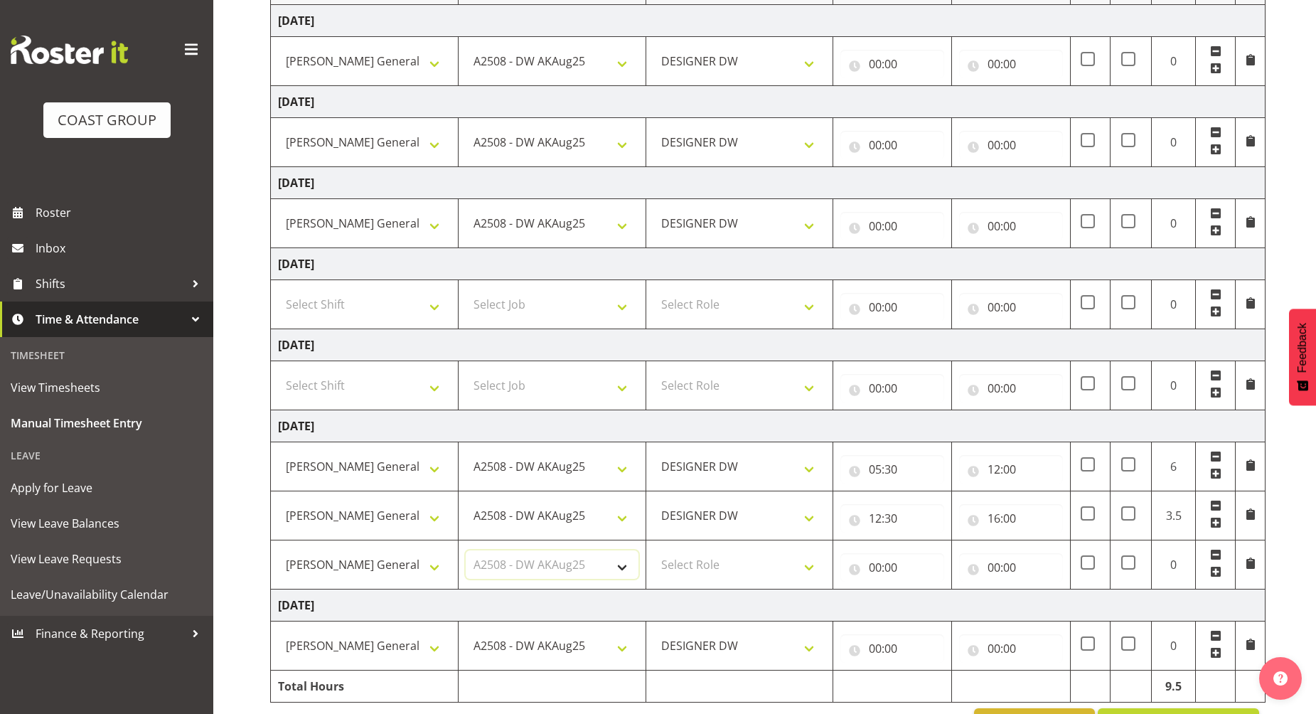
click at [466, 550] on select "Select Job 1 Carlton Events 1 [PERSON_NAME][GEOGRAPHIC_DATA] 1 [PERSON_NAME][GE…" at bounding box center [552, 564] width 173 height 28
click at [712, 554] on select "Select Role DESIGNER [PERSON_NAME]" at bounding box center [739, 564] width 173 height 28
select select "221"
click at [653, 550] on select "Select Role DESIGNER [PERSON_NAME]" at bounding box center [739, 564] width 173 height 28
click at [874, 567] on input "00:00" at bounding box center [892, 567] width 104 height 28
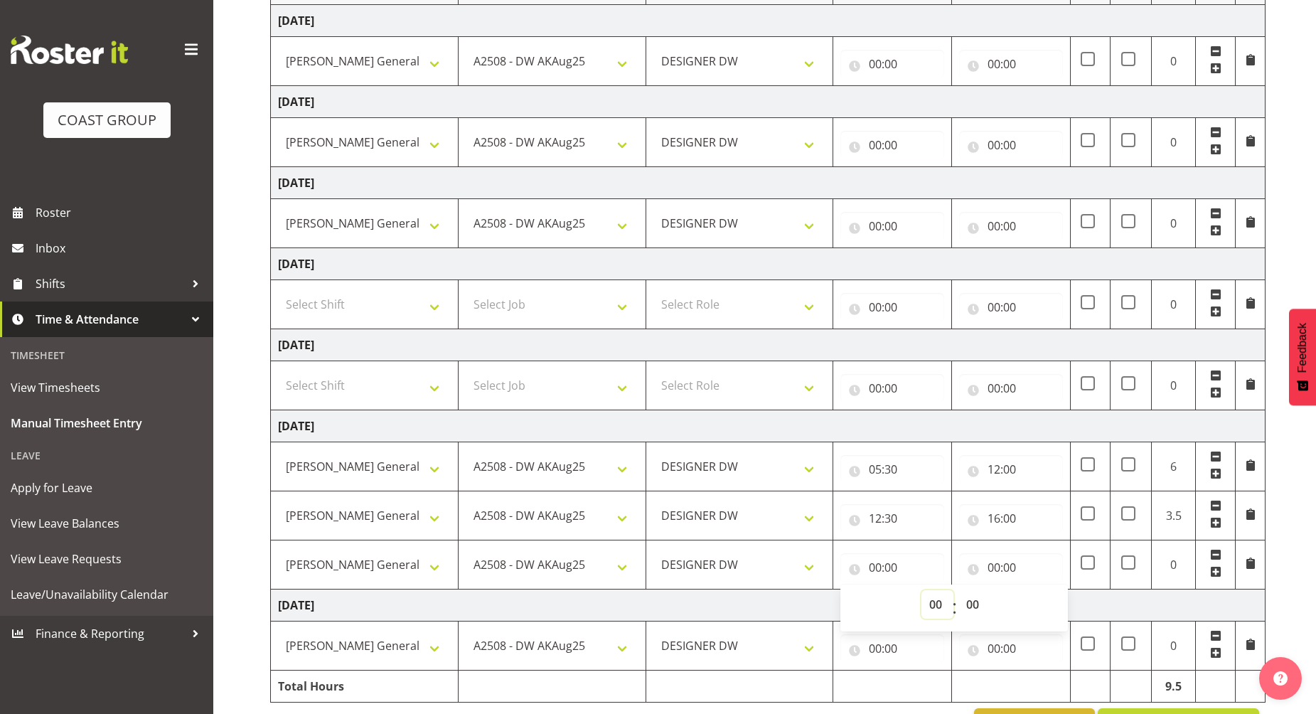
click at [937, 606] on select "00 01 02 03 04 05 06 07 08 09 10 11 12 13 14 15 16 17 18 19 20 21 22 23" at bounding box center [937, 604] width 32 height 28
select select "18"
click at [921, 590] on select "00 01 02 03 04 05 06 07 08 09 10 11 12 13 14 15 16 17 18 19 20 21 22 23" at bounding box center [937, 604] width 32 height 28
type input "18:00"
click at [994, 562] on input "00:00" at bounding box center [1011, 567] width 104 height 28
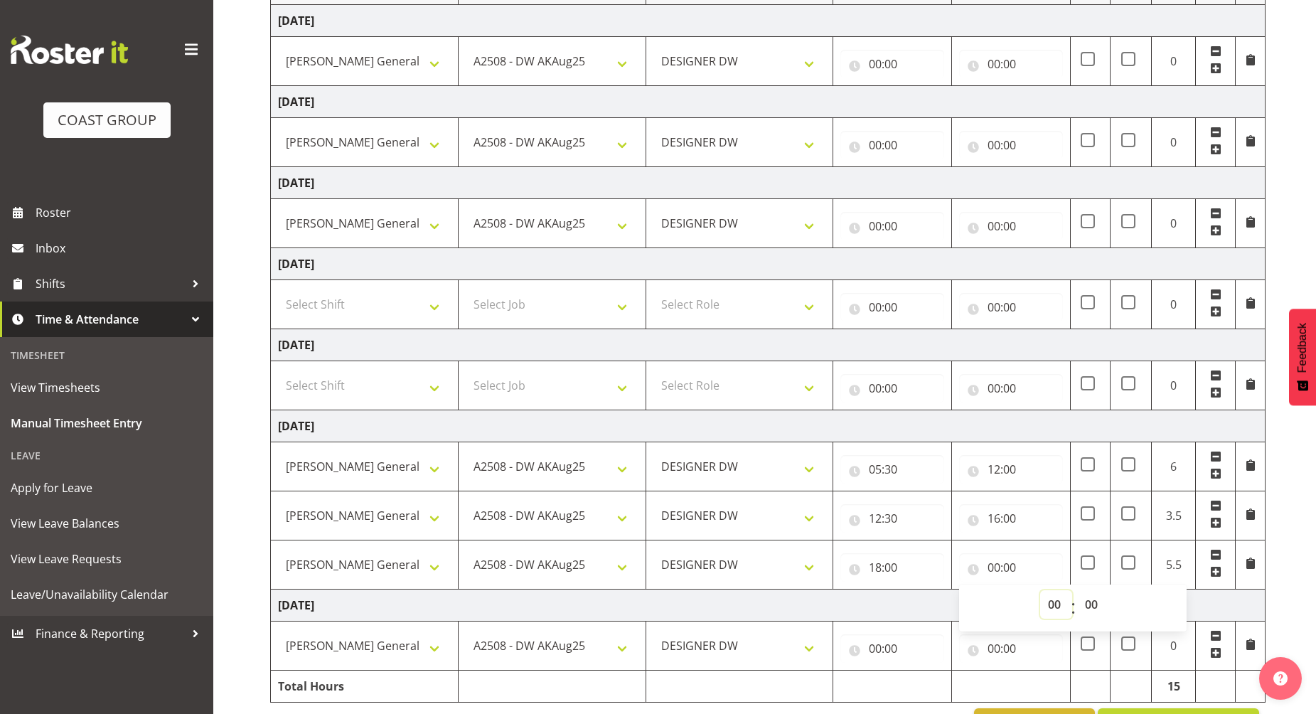
click at [1052, 594] on select "00 01 02 03 04 05 06 07 08 09 10 11 12 13 14 15 16 17 18 19 20 21 22 23" at bounding box center [1056, 604] width 32 height 28
select select "19"
click at [1040, 590] on select "00 01 02 03 04 05 06 07 08 09 10 11 12 13 14 15 16 17 18 19 20 21 22 23" at bounding box center [1056, 604] width 32 height 28
type input "19:00"
click at [1091, 565] on span at bounding box center [1088, 562] width 14 height 14
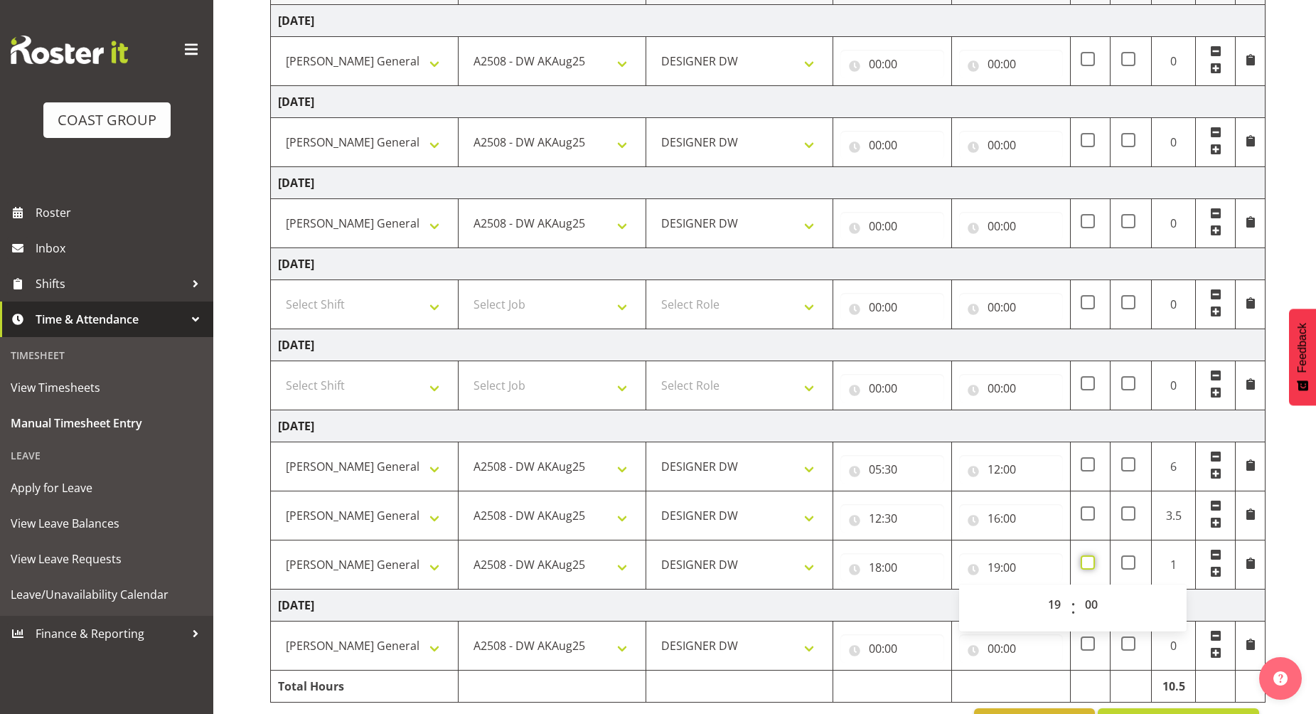
click at [1090, 565] on input "checkbox" at bounding box center [1085, 562] width 9 height 9
checkbox input "true"
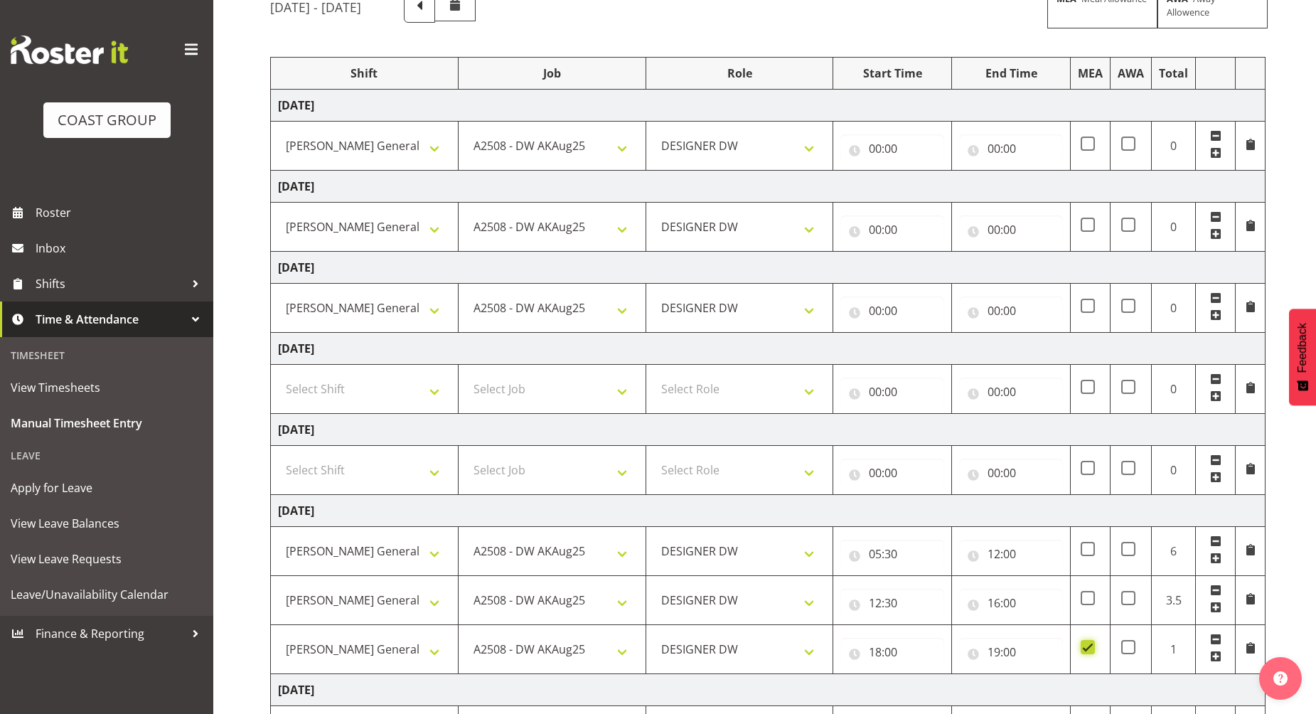
scroll to position [131, 0]
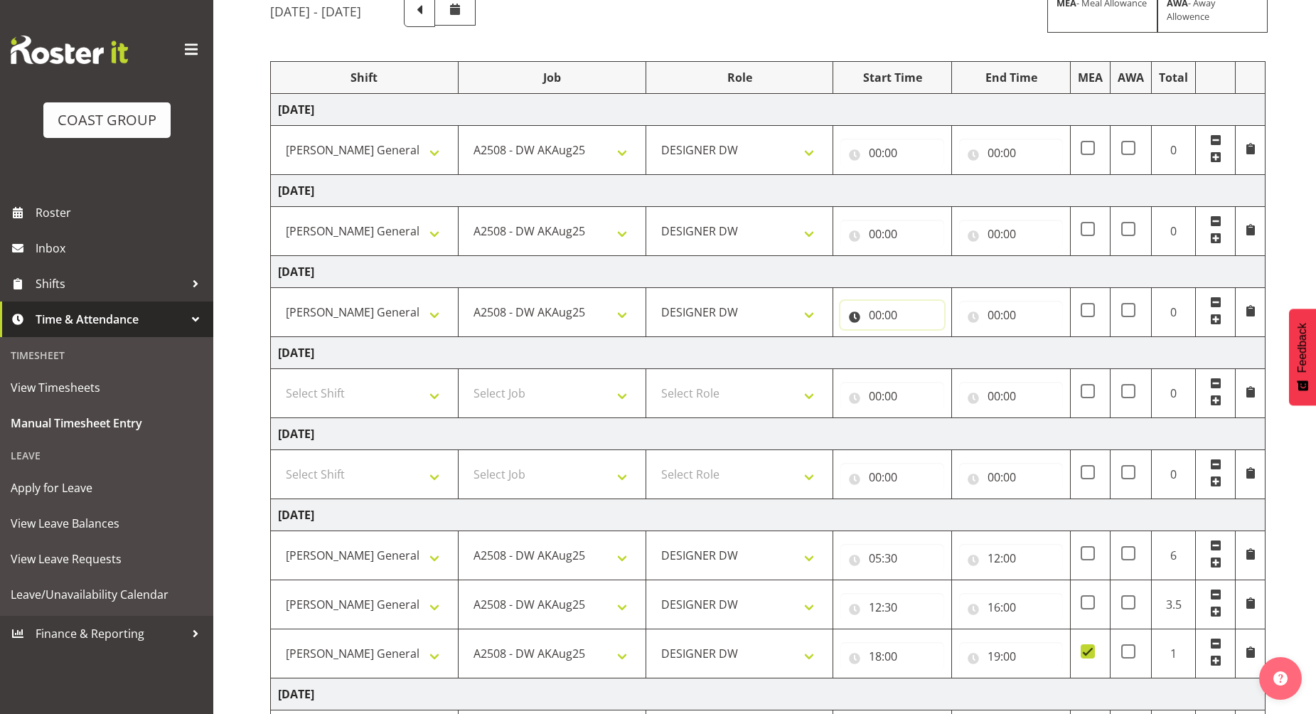
click at [879, 316] on input "00:00" at bounding box center [892, 315] width 104 height 28
click at [935, 348] on select "00 01 02 03 04 05 06 07 08 09 10 11 12 13 14 15 16 17 18 19 20 21 22 23" at bounding box center [937, 352] width 32 height 28
select select "6"
click at [921, 338] on select "00 01 02 03 04 05 06 07 08 09 10 11 12 13 14 15 16 17 18 19 20 21 22 23" at bounding box center [937, 352] width 32 height 28
type input "06:00"
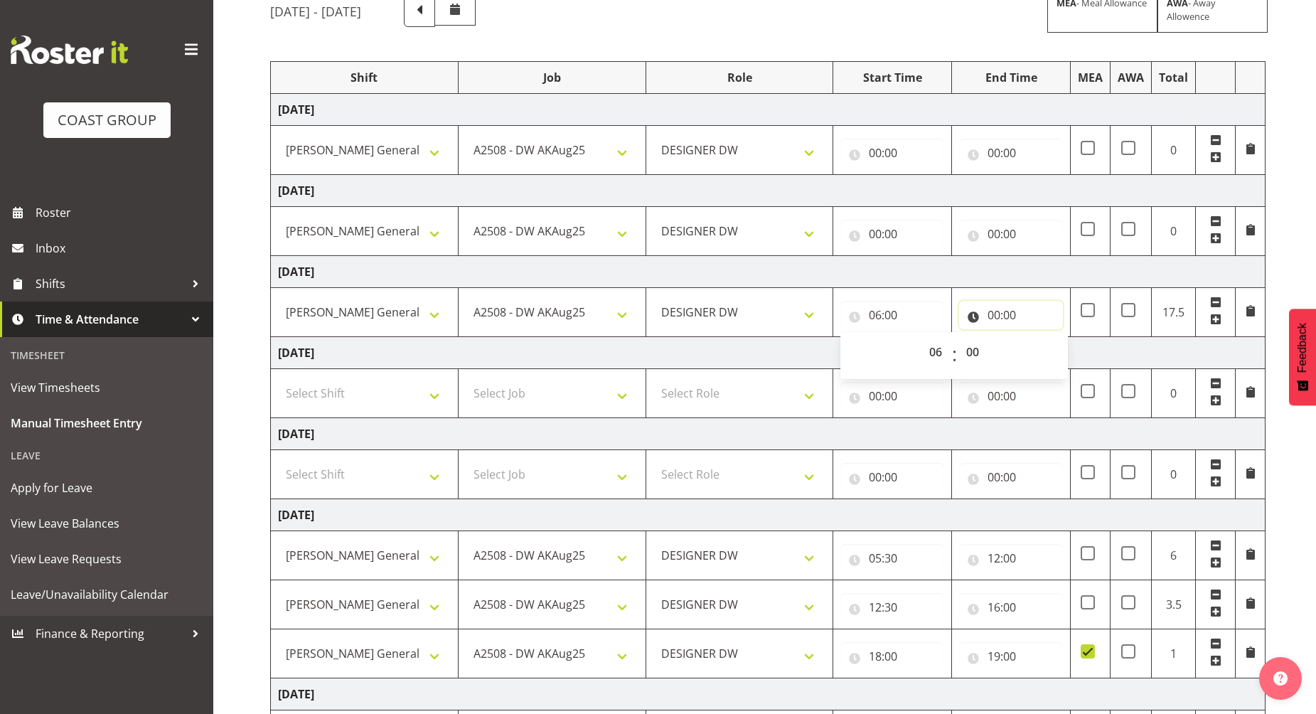
click at [994, 314] on input "00:00" at bounding box center [1011, 315] width 104 height 28
click at [1055, 349] on select "00 01 02 03 04 05 06 07 08 09 10 11 12 13 14 15 16 17 18 19 20 21 22 23" at bounding box center [1056, 352] width 32 height 28
select select "15"
click at [1040, 338] on select "00 01 02 03 04 05 06 07 08 09 10 11 12 13 14 15 16 17 18 19 20 21 22 23" at bounding box center [1056, 352] width 32 height 28
type input "15:00"
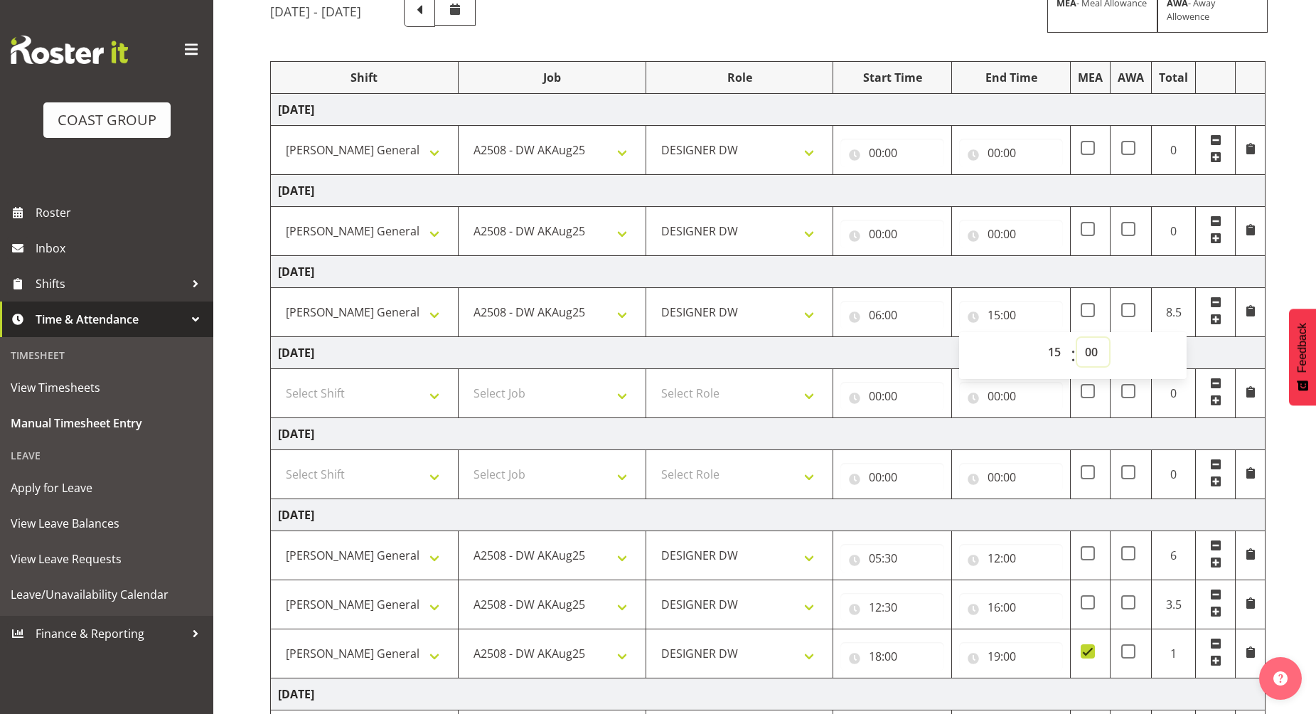
click at [1096, 355] on select "00 01 02 03 04 05 06 07 08 09 10 11 12 13 14 15 16 17 18 19 20 21 22 23 24 25 2…" at bounding box center [1093, 352] width 32 height 28
click at [1038, 269] on td "[DATE]" at bounding box center [768, 272] width 995 height 32
click at [880, 317] on input "06:00" at bounding box center [892, 315] width 104 height 28
click at [941, 353] on select "00 01 02 03 04 05 06 07 08 09 10 11 12 13 14 15 16 17 18 19 20 21 22 23" at bounding box center [937, 352] width 32 height 28
select select "5"
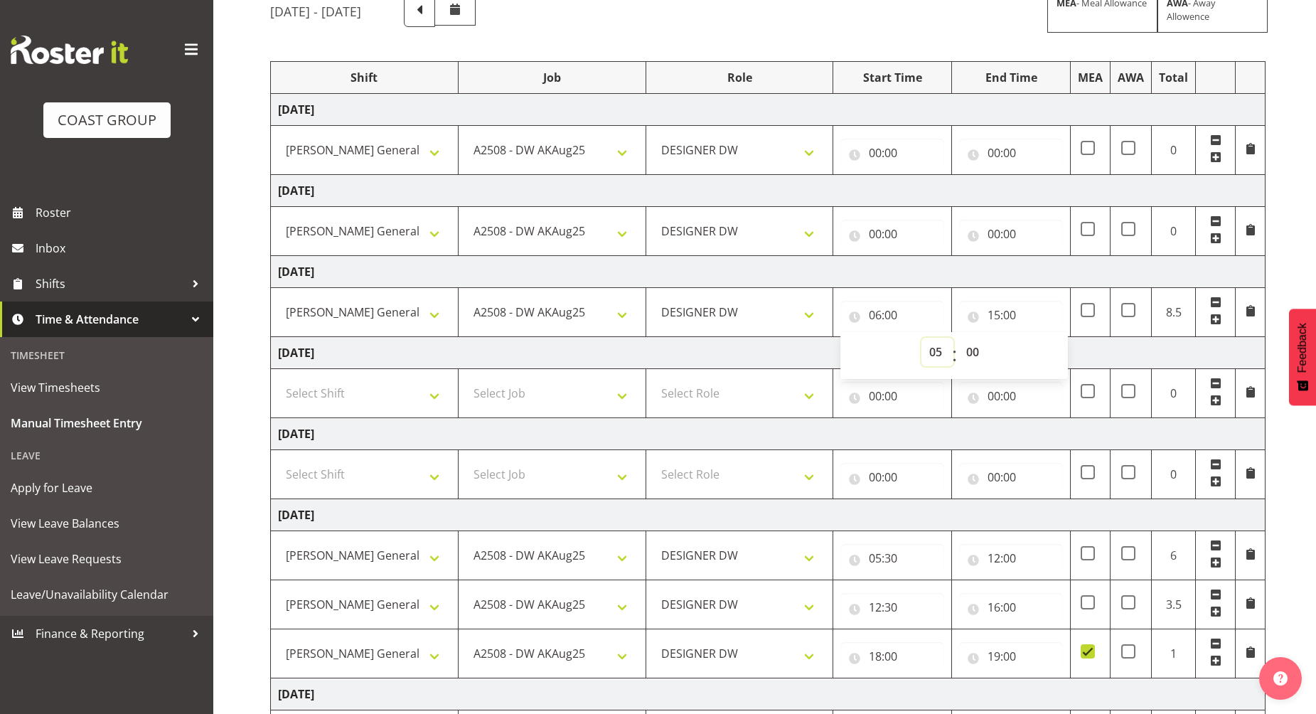
click at [921, 338] on select "00 01 02 03 04 05 06 07 08 09 10 11 12 13 14 15 16 17 18 19 20 21 22 23" at bounding box center [937, 352] width 32 height 28
type input "05:00"
click at [974, 355] on select "00 01 02 03 04 05 06 07 08 09 10 11 12 13 14 15 16 17 18 19 20 21 22 23 24 25 2…" at bounding box center [974, 352] width 32 height 28
select select "30"
click at [958, 338] on select "00 01 02 03 04 05 06 07 08 09 10 11 12 13 14 15 16 17 18 19 20 21 22 23 24 25 2…" at bounding box center [974, 352] width 32 height 28
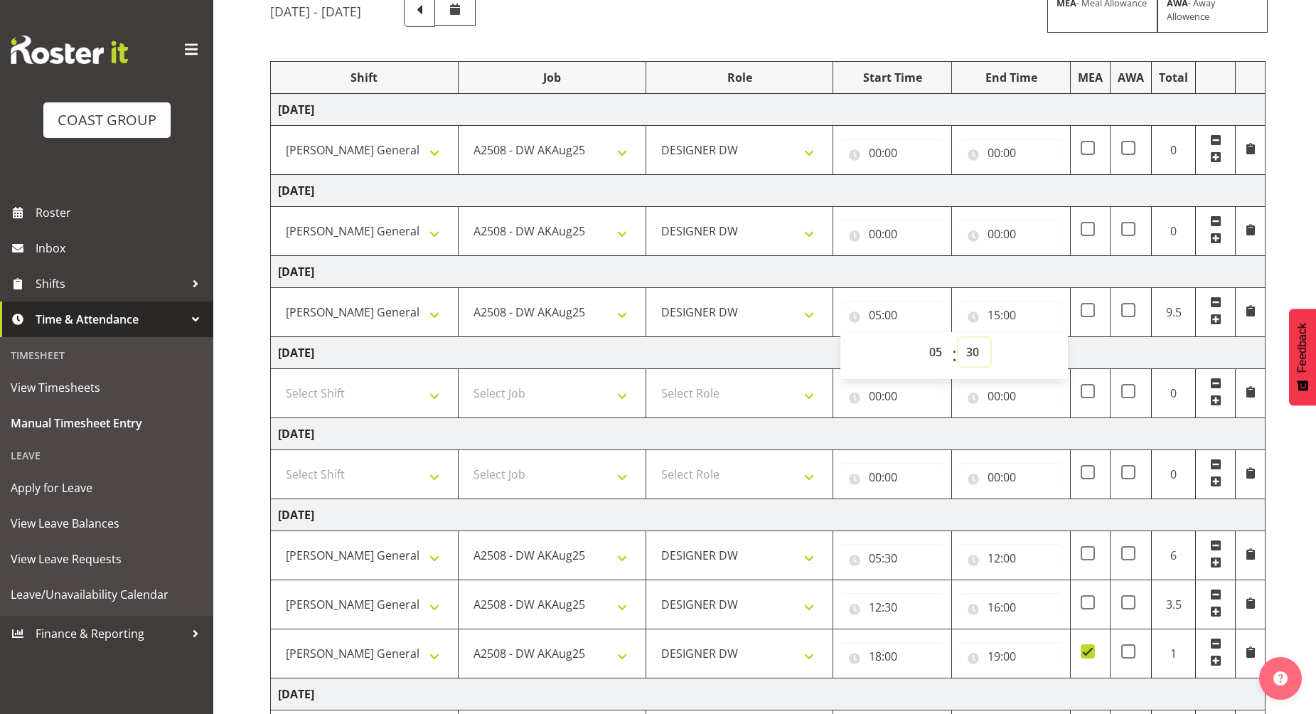
type input "05:30"
click at [953, 266] on td "[DATE]" at bounding box center [768, 272] width 995 height 32
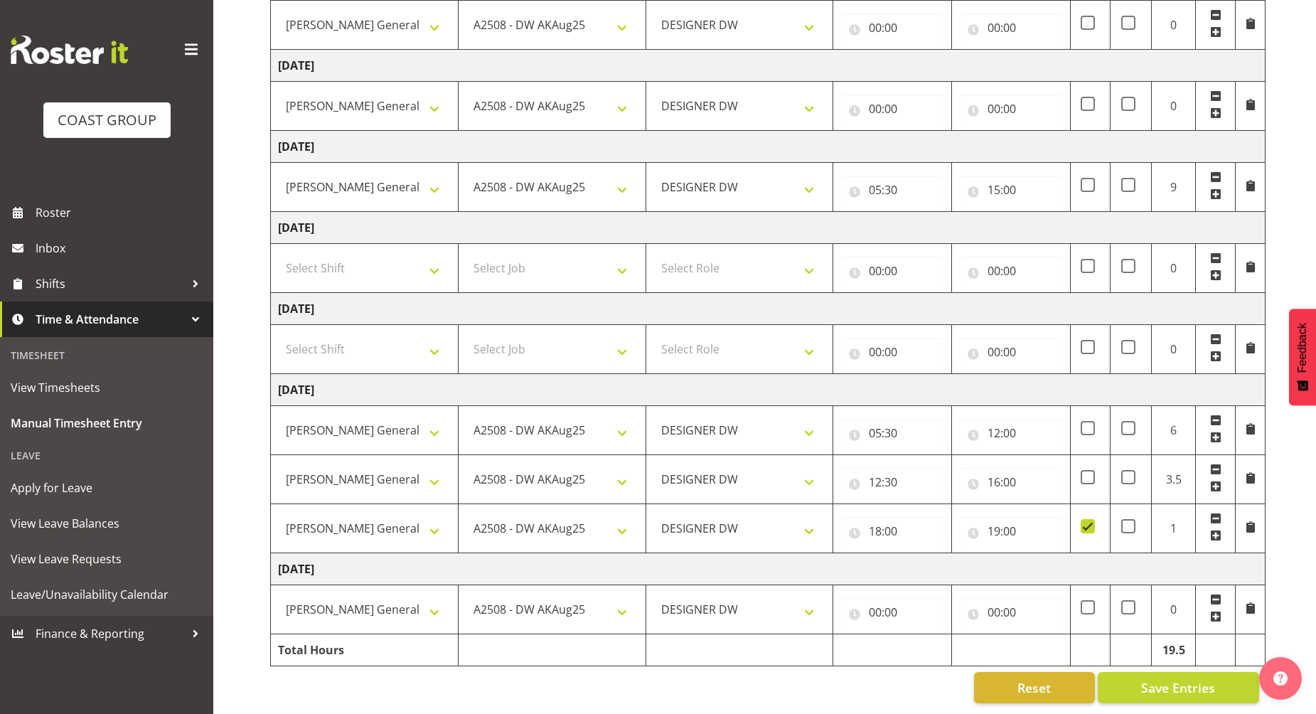
scroll to position [0, 0]
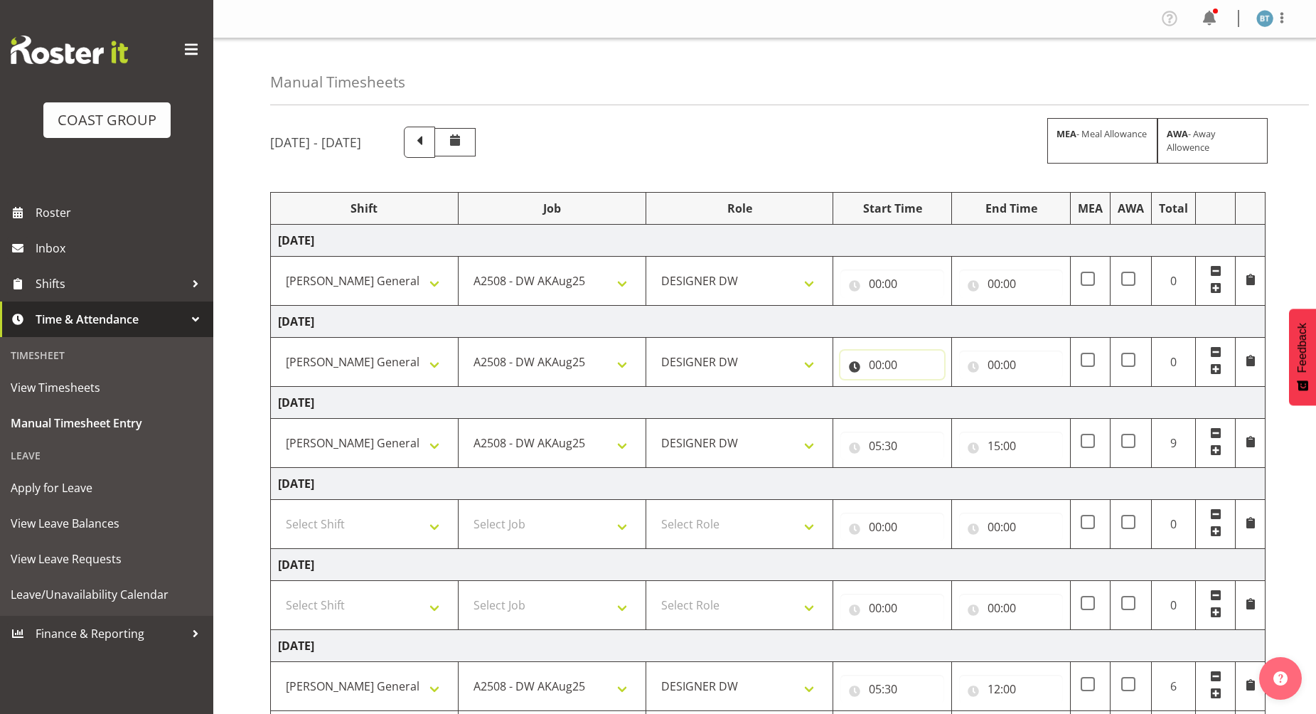
click at [876, 365] on input "00:00" at bounding box center [892, 365] width 104 height 28
click at [938, 402] on select "00 01 02 03 04 05 06 07 08 09 10 11 12 13 14 15 16 17 18 19 20 21 22 23" at bounding box center [937, 401] width 32 height 28
select select "6"
click at [921, 387] on select "00 01 02 03 04 05 06 07 08 09 10 11 12 13 14 15 16 17 18 19 20 21 22 23" at bounding box center [937, 401] width 32 height 28
type input "06:00"
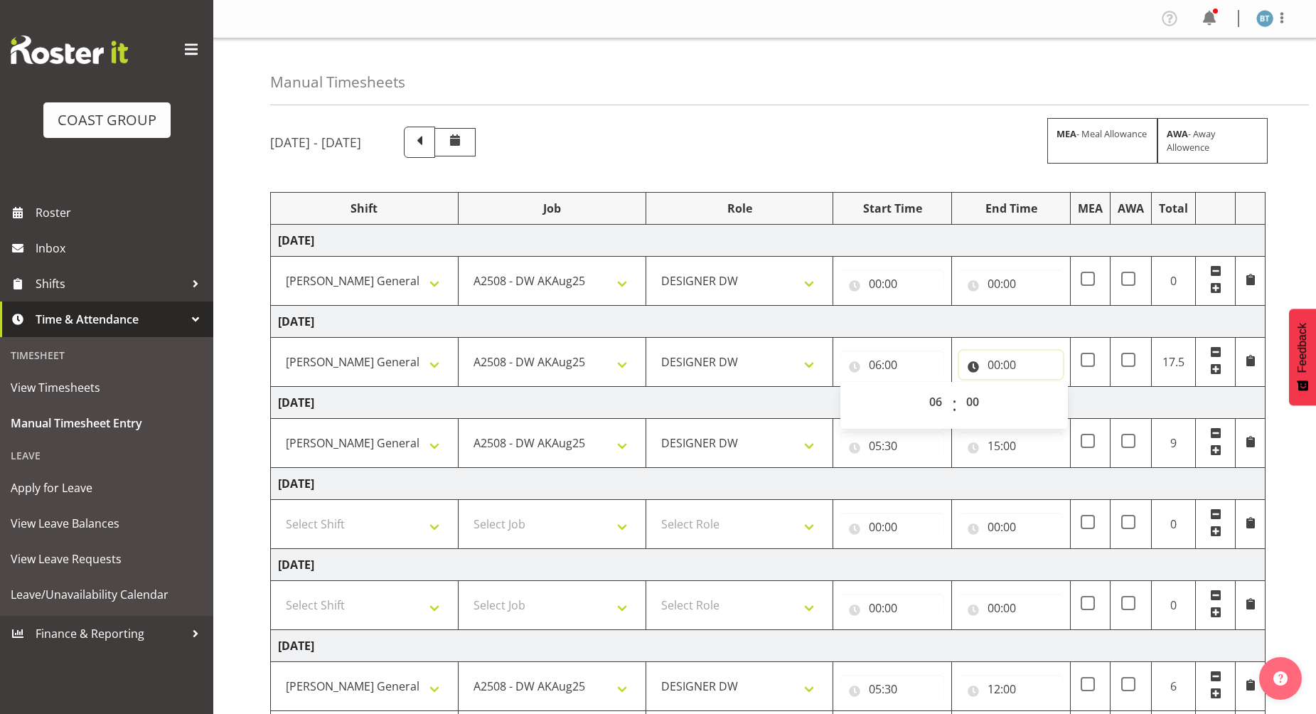
click at [997, 368] on input "00:00" at bounding box center [1011, 365] width 104 height 28
click at [1059, 405] on select "00 01 02 03 04 05 06 07 08 09 10 11 12 13 14 15 16 17 18 19 20 21 22 23" at bounding box center [1056, 401] width 32 height 28
click at [885, 286] on input "00:00" at bounding box center [892, 283] width 104 height 28
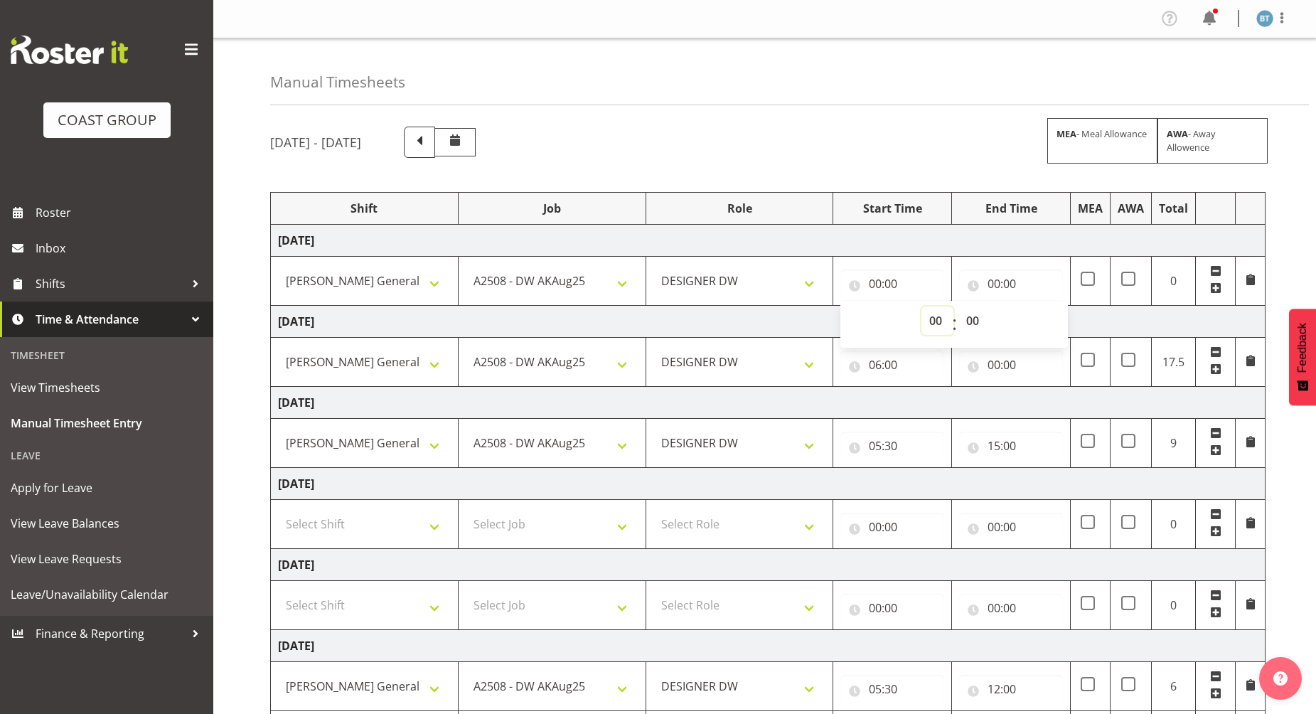
click at [938, 314] on select "00 01 02 03 04 05 06 07 08 09 10 11 12 13 14 15 16 17 18 19 20 21 22 23" at bounding box center [937, 320] width 32 height 28
select select "5"
click at [921, 306] on select "00 01 02 03 04 05 06 07 08 09 10 11 12 13 14 15 16 17 18 19 20 21 22 23" at bounding box center [937, 320] width 32 height 28
type input "05:00"
click at [1002, 277] on input "00:00" at bounding box center [1011, 283] width 104 height 28
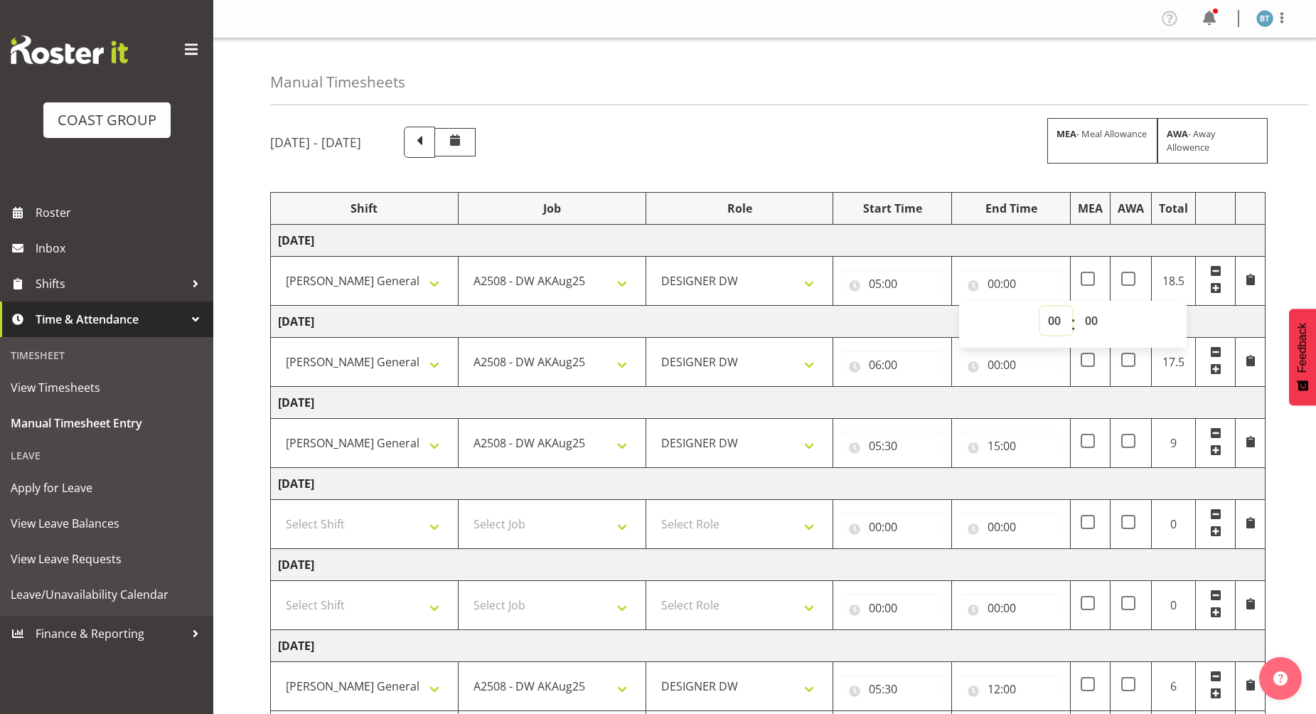
click at [1055, 323] on select "00 01 02 03 04 05 06 07 08 09 10 11 12 13 14 15 16 17 18 19 20 21 22 23" at bounding box center [1056, 320] width 32 height 28
click at [880, 282] on input "05:00" at bounding box center [892, 283] width 104 height 28
click at [936, 322] on select "00 01 02 03 04 05 06 07 08 09 10 11 12 13 14 15 16 17 18 19 20 21 22 23" at bounding box center [937, 320] width 32 height 28
click at [845, 153] on div "[DATE] - [DATE] MEA - Meal Allowance AWA - Away Allowence" at bounding box center [764, 142] width 989 height 31
click at [894, 282] on input "05:00" at bounding box center [892, 283] width 104 height 28
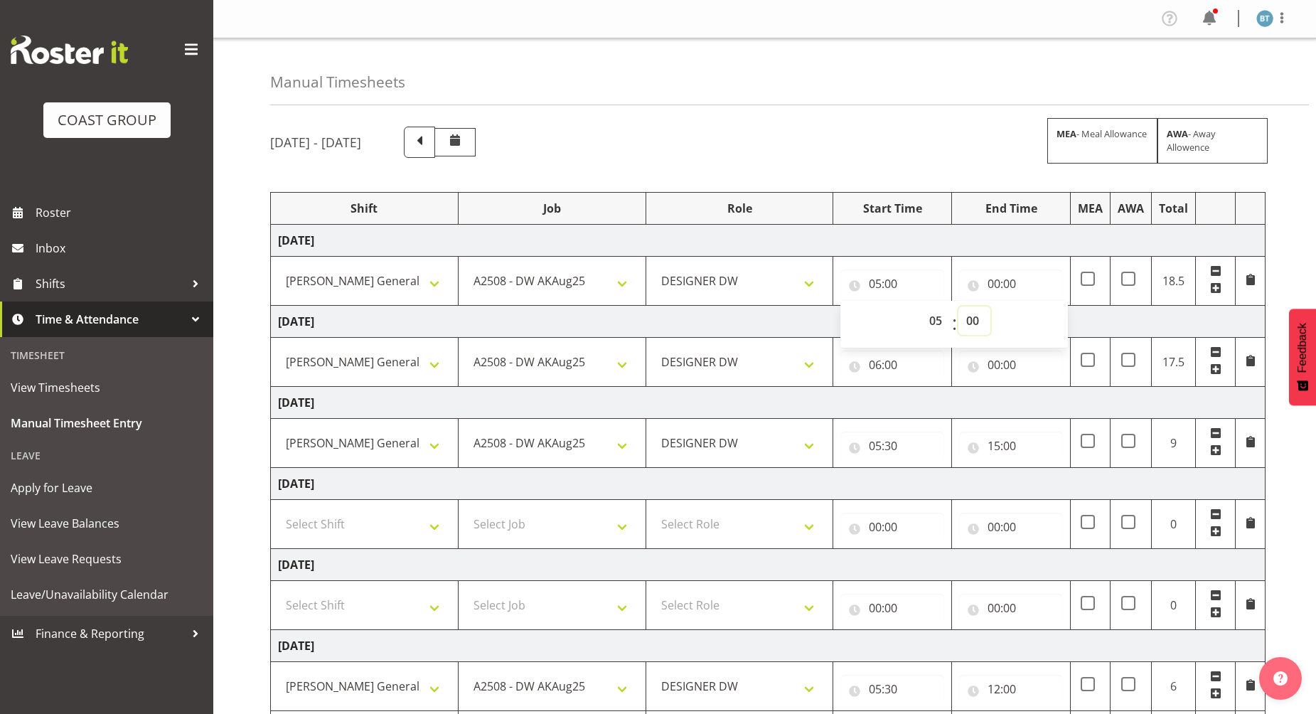
click at [981, 325] on select "00 01 02 03 04 05 06 07 08 09 10 11 12 13 14 15 16 17 18 19 20 21 22 23 24 25 2…" at bounding box center [974, 320] width 32 height 28
select select "30"
click at [958, 306] on select "00 01 02 03 04 05 06 07 08 09 10 11 12 13 14 15 16 17 18 19 20 21 22 23 24 25 2…" at bounding box center [974, 320] width 32 height 28
type input "05:30"
click at [995, 285] on input "00:00" at bounding box center [1011, 283] width 104 height 28
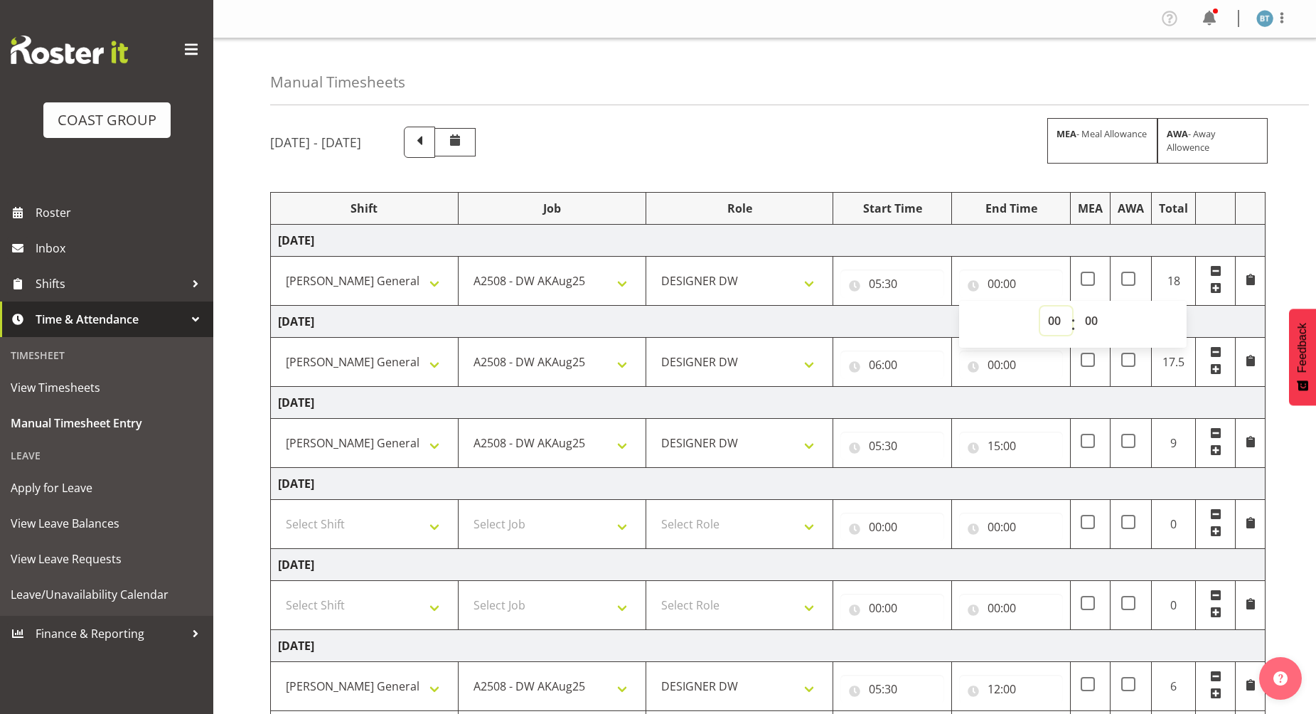
click at [1054, 321] on select "00 01 02 03 04 05 06 07 08 09 10 11 12 13 14 15 16 17 18 19 20 21 22 23" at bounding box center [1056, 320] width 32 height 28
select select "14"
click at [1040, 306] on select "00 01 02 03 04 05 06 07 08 09 10 11 12 13 14 15 16 17 18 19 20 21 22 23" at bounding box center [1056, 320] width 32 height 28
type input "14:00"
click at [1159, 235] on td "[DATE]" at bounding box center [768, 241] width 995 height 32
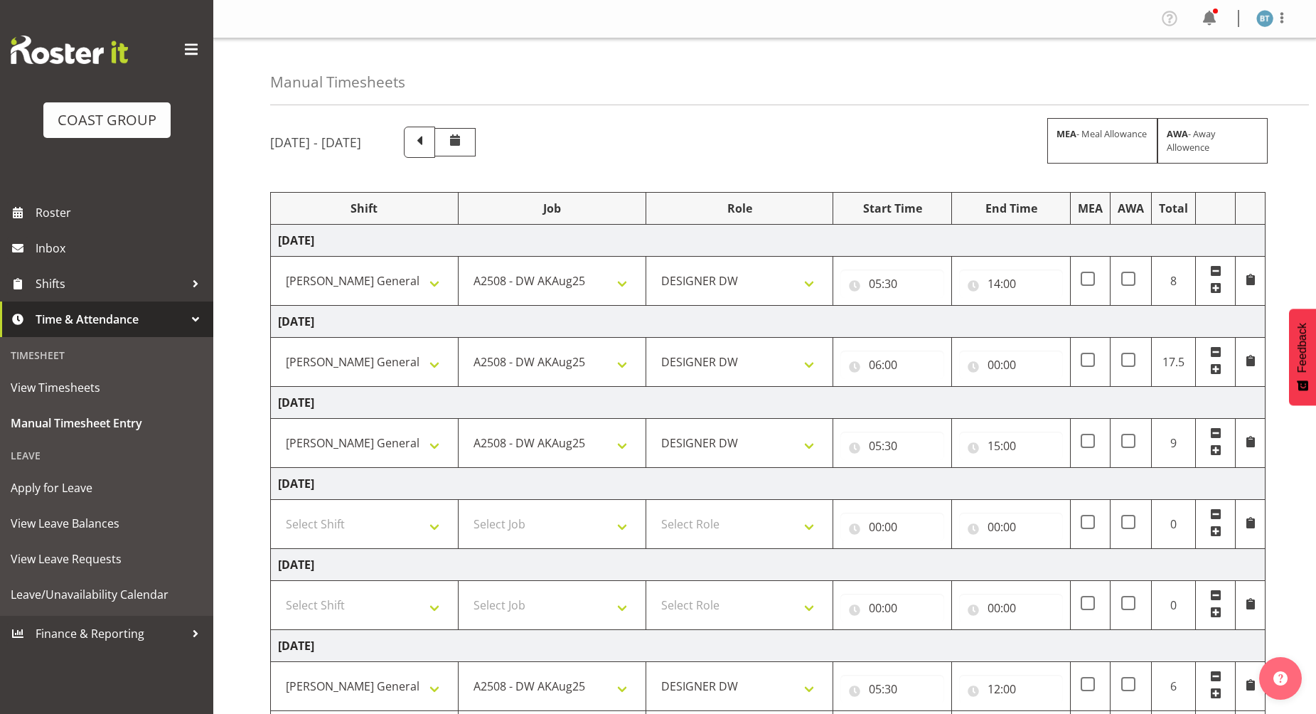
click at [1216, 289] on span at bounding box center [1215, 287] width 11 height 11
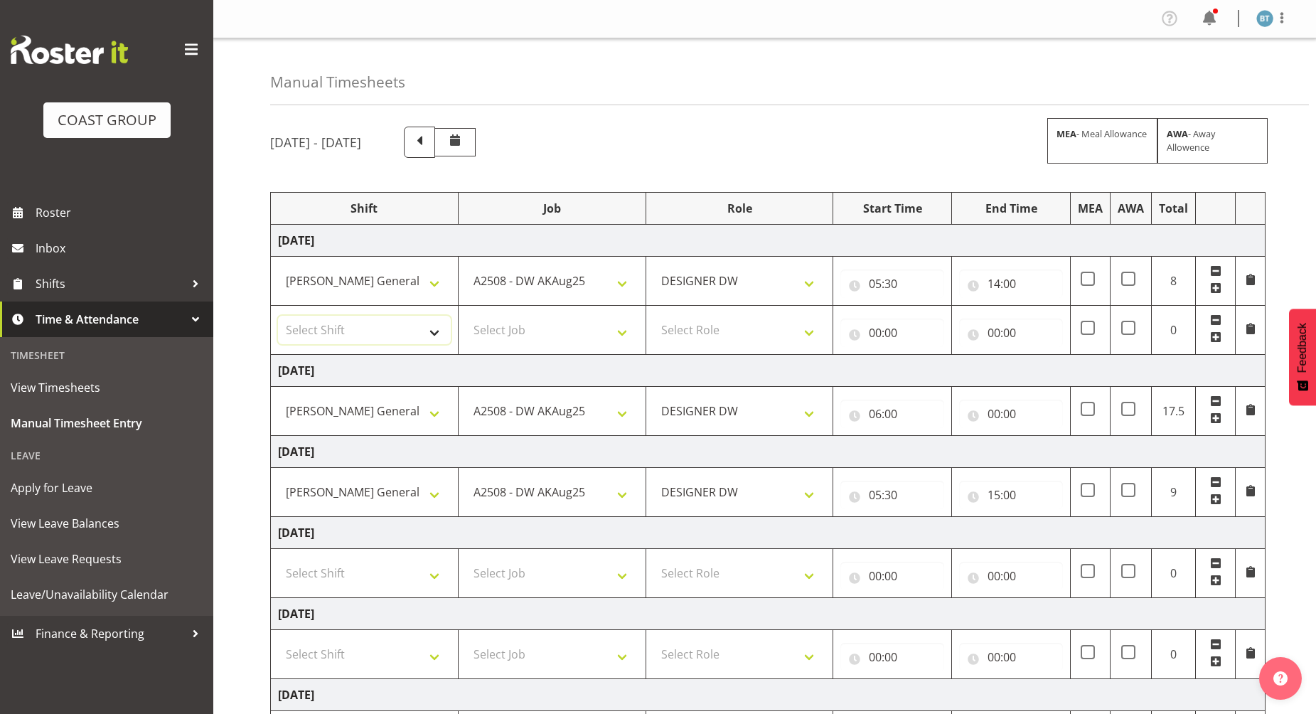
click at [399, 326] on select "Select Shift [PERSON_NAME] General Work" at bounding box center [364, 330] width 173 height 28
select select "6878"
click at [278, 316] on select "Select Shift [PERSON_NAME] General Work" at bounding box center [364, 330] width 173 height 28
click at [569, 328] on select "Select Job 1 Carlton Events 1 [PERSON_NAME][GEOGRAPHIC_DATA] 1 [PERSON_NAME][GE…" at bounding box center [552, 330] width 173 height 28
select select "9464"
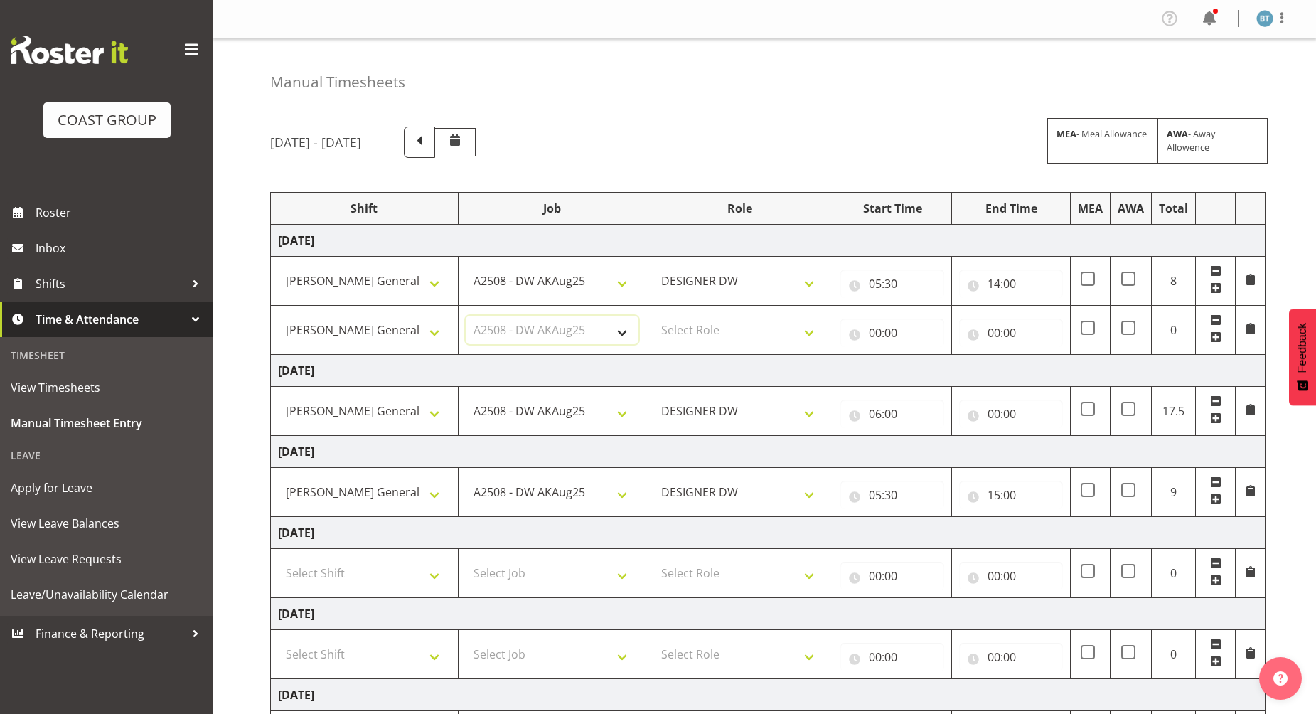
click at [466, 316] on select "Select Job 1 Carlton Events 1 [PERSON_NAME][GEOGRAPHIC_DATA] 1 [PERSON_NAME][GE…" at bounding box center [552, 330] width 173 height 28
click at [700, 331] on select "Select Role DESIGNER [PERSON_NAME]" at bounding box center [739, 330] width 173 height 28
select select "221"
click at [653, 316] on select "Select Role DESIGNER [PERSON_NAME]" at bounding box center [739, 330] width 173 height 28
click at [875, 333] on input "00:00" at bounding box center [892, 333] width 104 height 28
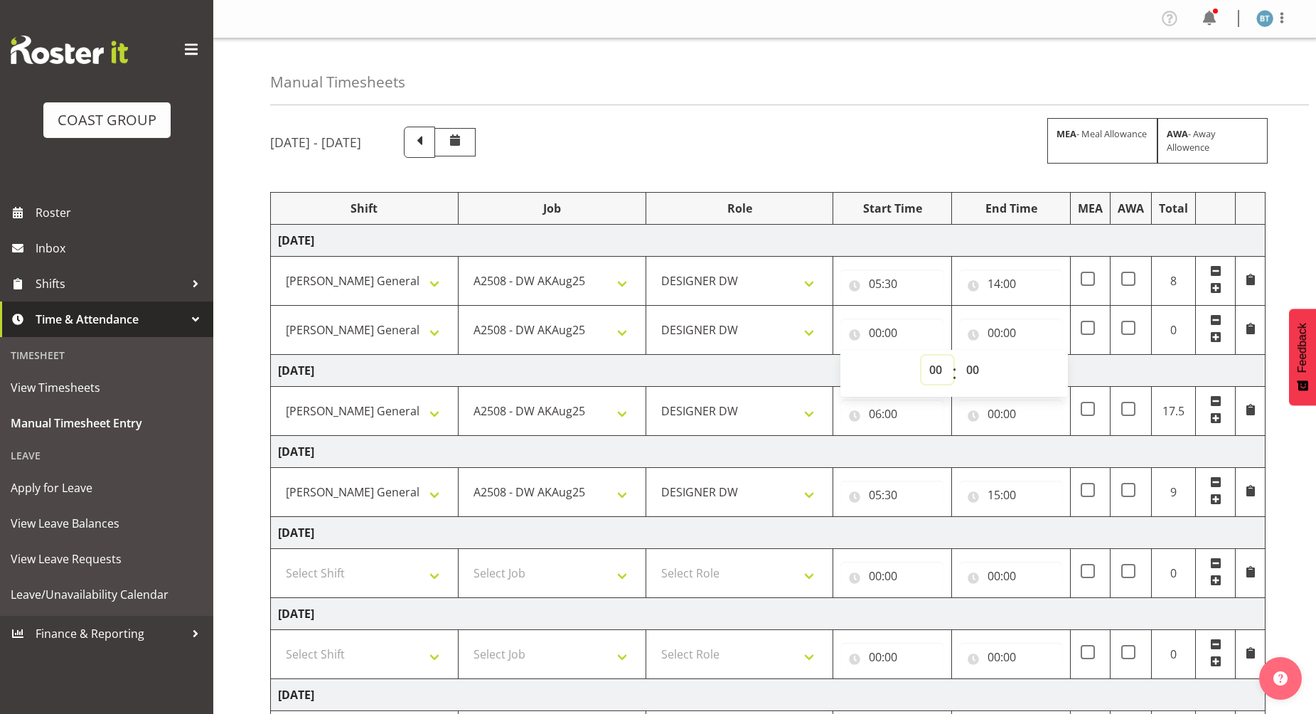
click at [936, 372] on select "00 01 02 03 04 05 06 07 08 09 10 11 12 13 14 15 16 17 18 19 20 21 22 23" at bounding box center [937, 369] width 32 height 28
select select "16"
click at [921, 355] on select "00 01 02 03 04 05 06 07 08 09 10 11 12 13 14 15 16 17 18 19 20 21 22 23" at bounding box center [937, 369] width 32 height 28
type input "16:00"
click at [995, 333] on input "00:00" at bounding box center [1011, 333] width 104 height 28
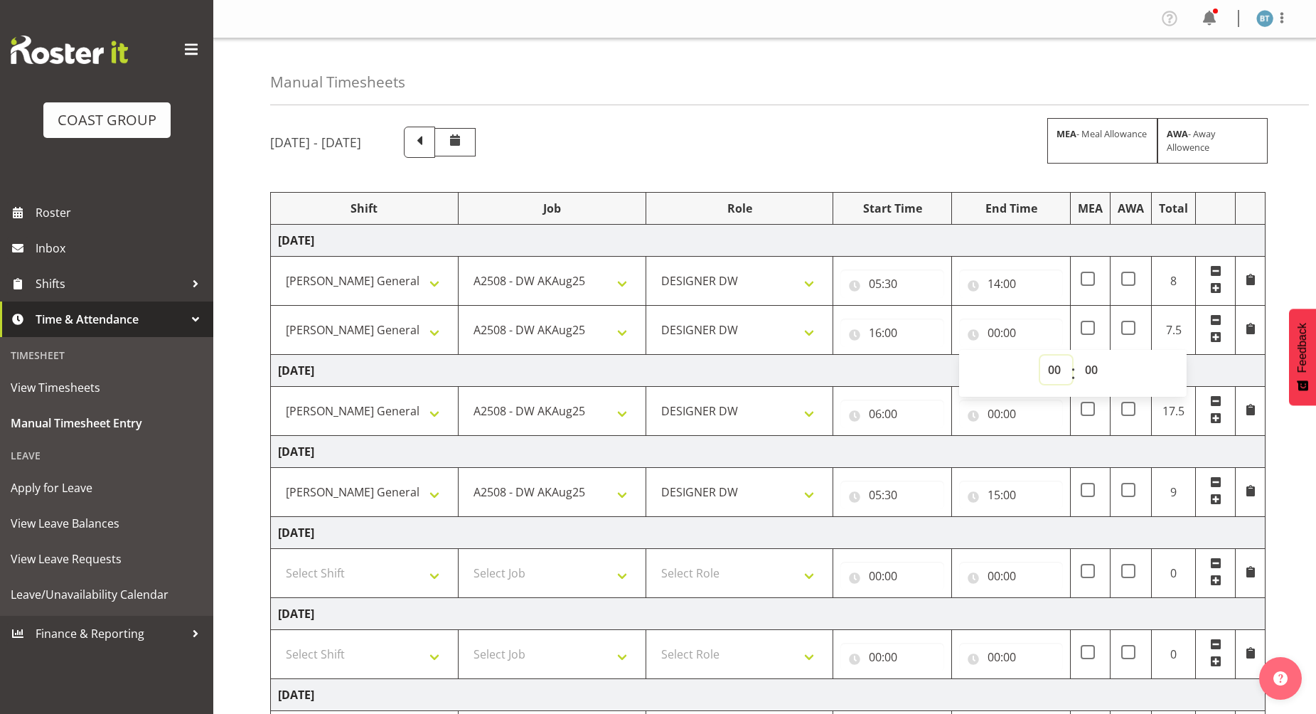
click at [1050, 370] on select "00 01 02 03 04 05 06 07 08 09 10 11 12 13 14 15 16 17 18 19 20 21 22 23" at bounding box center [1056, 369] width 32 height 28
select select "18"
click at [1040, 355] on select "00 01 02 03 04 05 06 07 08 09 10 11 12 13 14 15 16 17 18 19 20 21 22 23" at bounding box center [1056, 369] width 32 height 28
type input "18:00"
click at [908, 377] on td "[DATE]" at bounding box center [768, 371] width 995 height 32
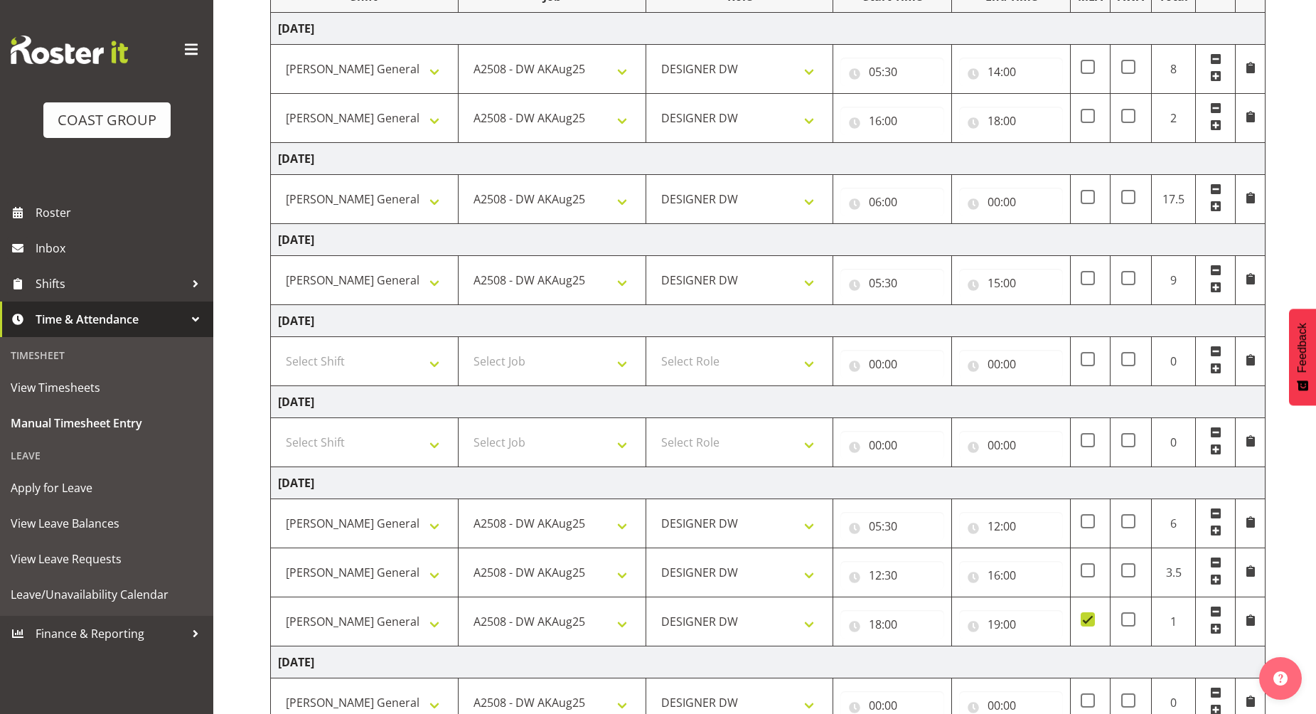
scroll to position [267, 0]
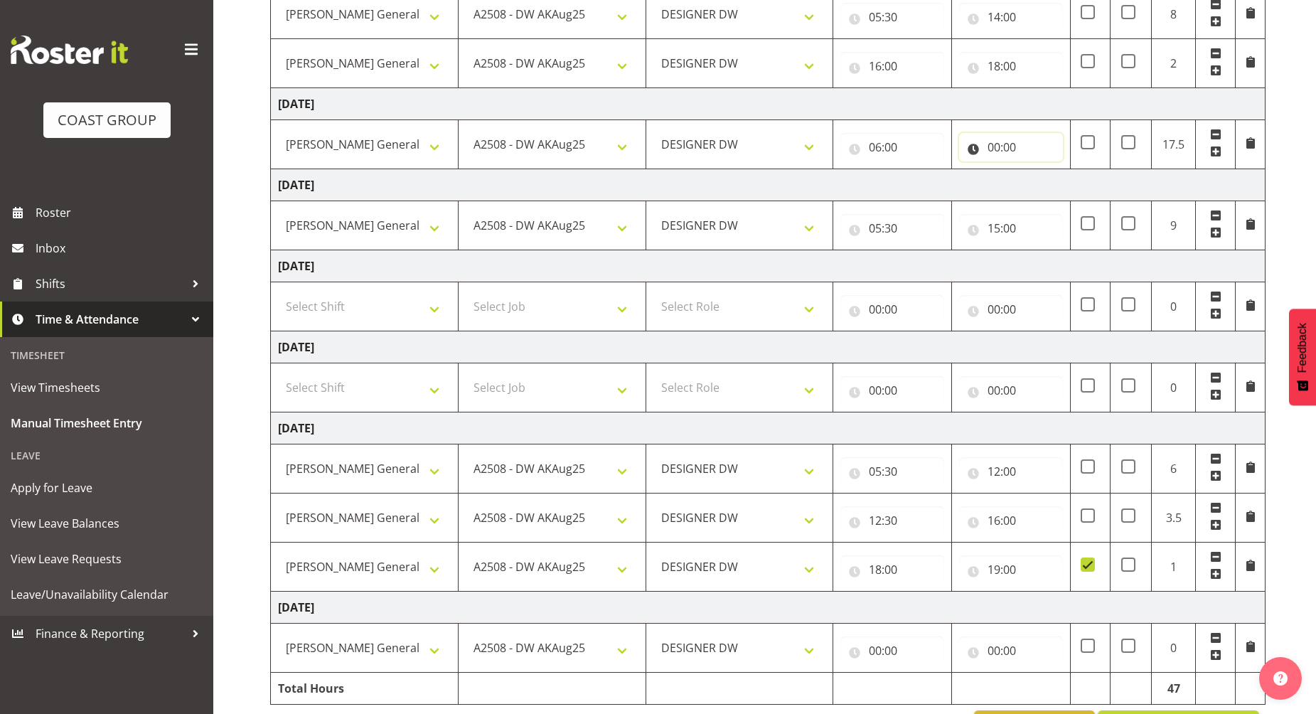
click at [998, 151] on input "00:00" at bounding box center [1011, 147] width 104 height 28
click at [1051, 178] on select "00 01 02 03 04 05 06 07 08 09 10 11 12 13 14 15 16 17 18 19 20 21 22 23" at bounding box center [1056, 184] width 32 height 28
select select "15"
click at [1040, 170] on select "00 01 02 03 04 05 06 07 08 09 10 11 12 13 14 15 16 17 18 19 20 21 22 23" at bounding box center [1056, 184] width 32 height 28
type input "15:00"
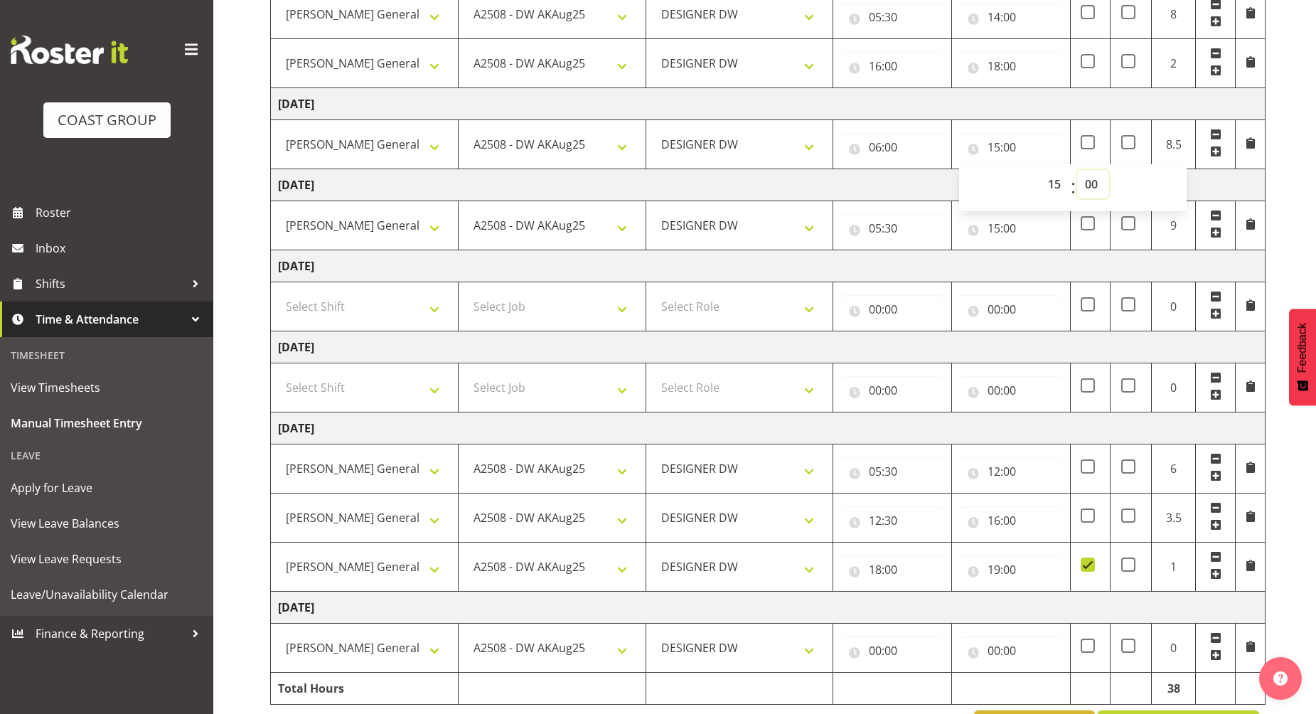
click at [1096, 185] on select "00 01 02 03 04 05 06 07 08 09 10 11 12 13 14 15 16 17 18 19 20 21 22 23 24 25 2…" at bounding box center [1093, 184] width 32 height 28
select select "30"
click at [1077, 170] on select "00 01 02 03 04 05 06 07 08 09 10 11 12 13 14 15 16 17 18 19 20 21 22 23 24 25 2…" at bounding box center [1093, 184] width 32 height 28
type input "15:30"
click at [876, 184] on td "[DATE]" at bounding box center [768, 185] width 995 height 32
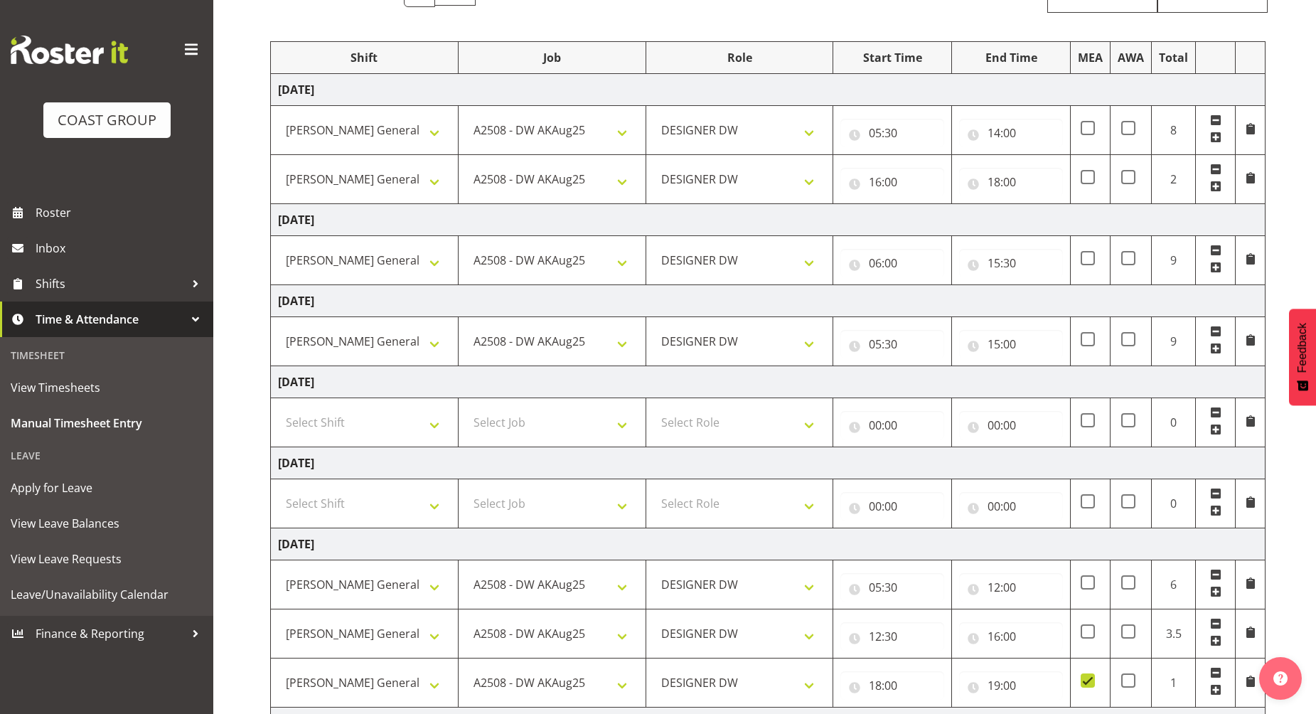
scroll to position [140, 0]
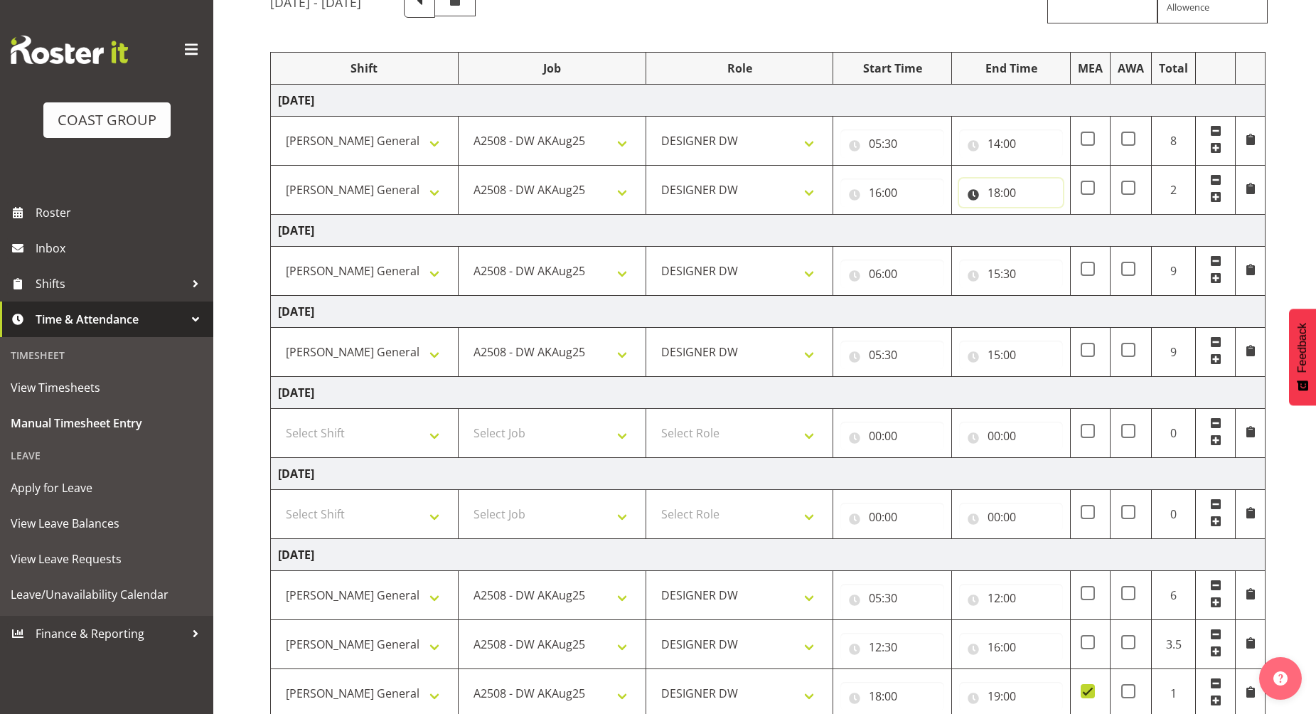
click at [1014, 194] on input "18:00" at bounding box center [1011, 192] width 104 height 28
click at [1097, 237] on select "00 01 02 03 04 05 06 07 08 09 10 11 12 13 14 15 16 17 18 19 20 21 22 23 24 25 2…" at bounding box center [1093, 229] width 32 height 28
select select "30"
click at [1077, 215] on select "00 01 02 03 04 05 06 07 08 09 10 11 12 13 14 15 16 17 18 19 20 21 22 23 24 25 2…" at bounding box center [1093, 229] width 32 height 28
type input "18:30"
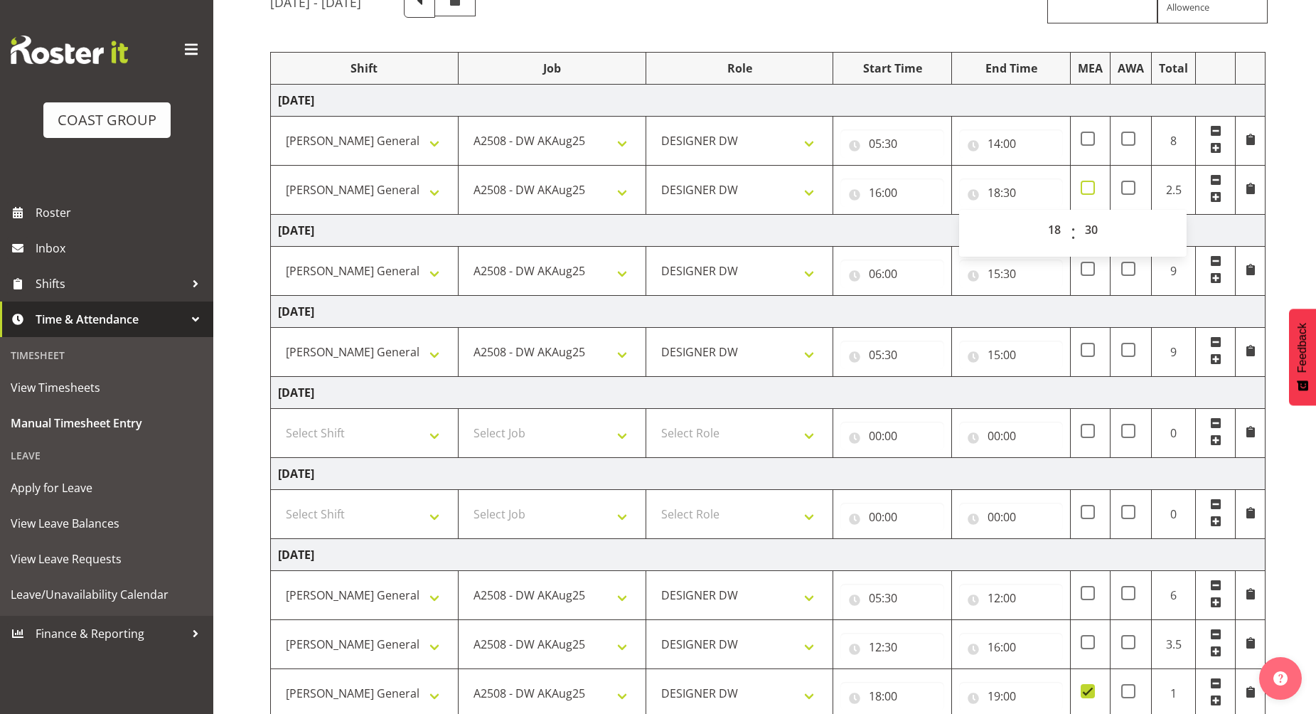
click at [1088, 186] on span at bounding box center [1088, 188] width 14 height 14
click at [1088, 186] on input "checkbox" at bounding box center [1085, 187] width 9 height 9
checkbox input "true"
click at [840, 237] on td "[DATE]" at bounding box center [768, 231] width 995 height 32
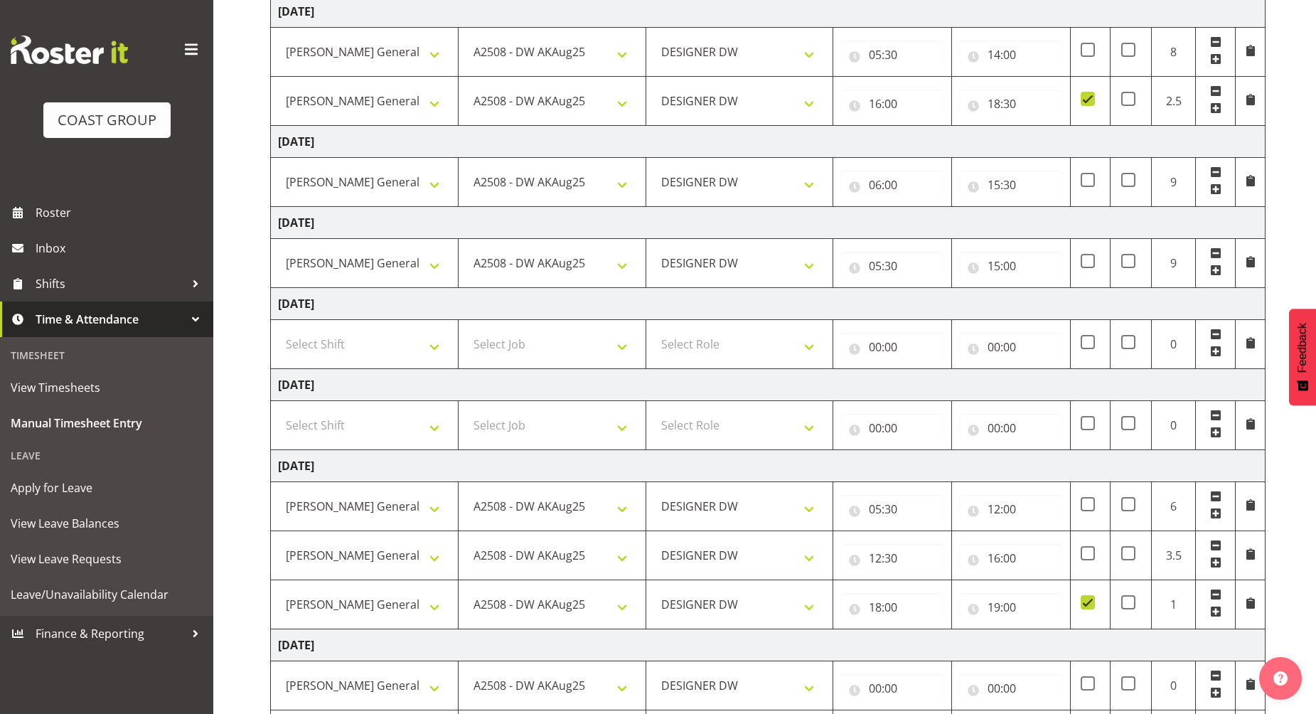
scroll to position [318, 0]
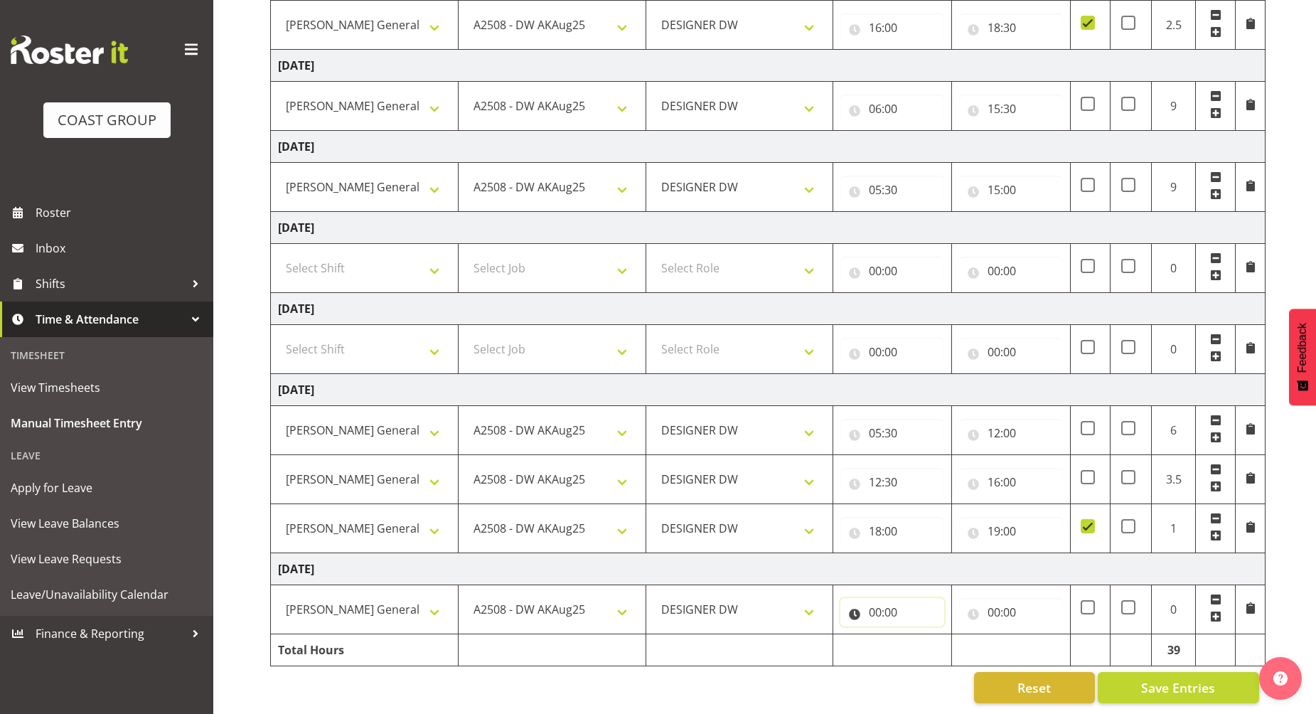
click at [874, 598] on input "00:00" at bounding box center [892, 612] width 104 height 28
click at [935, 635] on select "00 01 02 03 04 05 06 07 08 09 10 11 12 13 14 15 16 17 18 19 20 21 22 23" at bounding box center [937, 649] width 32 height 28
select select "6"
click at [921, 635] on select "00 01 02 03 04 05 06 07 08 09 10 11 12 13 14 15 16 17 18 19 20 21 22 23" at bounding box center [937, 649] width 32 height 28
type input "06:00"
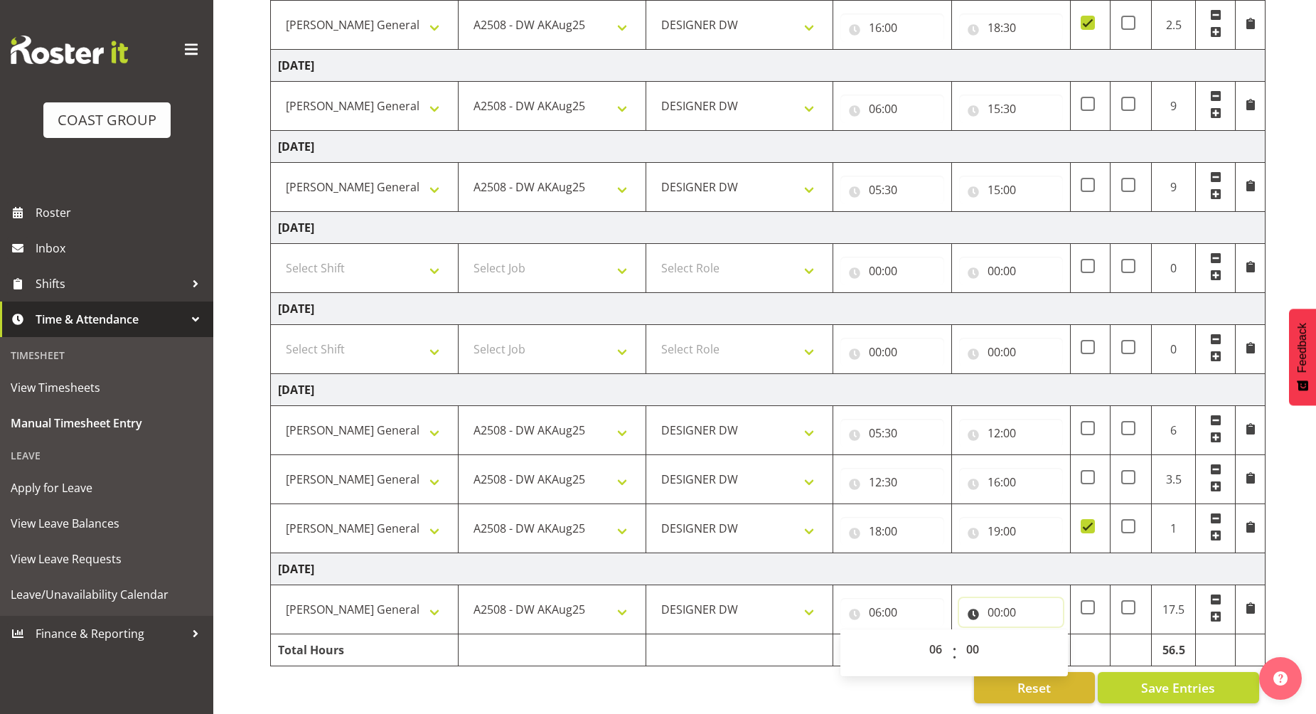
click at [993, 598] on input "00:00" at bounding box center [1011, 612] width 104 height 28
click at [1054, 639] on select "00 01 02 03 04 05 06 07 08 09 10 11 12 13 14 15 16 17 18 19 20 21 22 23" at bounding box center [1056, 649] width 32 height 28
select select "15"
click at [1040, 635] on select "00 01 02 03 04 05 06 07 08 09 10 11 12 13 14 15 16 17 18 19 20 21 22 23" at bounding box center [1056, 649] width 32 height 28
type input "15:00"
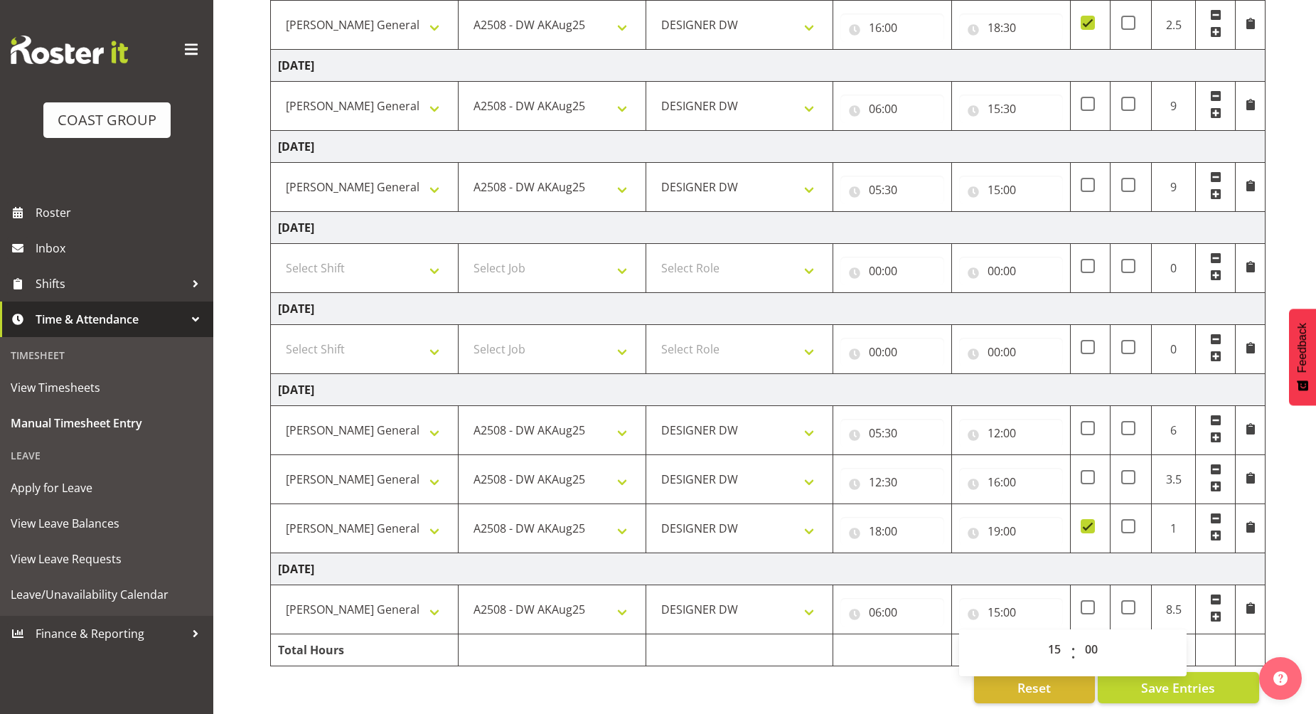
click at [1090, 553] on td "[DATE]" at bounding box center [768, 569] width 995 height 32
drag, startPoint x: 1187, startPoint y: 636, endPoint x: 1152, endPoint y: 651, distance: 38.2
click at [1145, 634] on tr "Total Hours 47.5" at bounding box center [768, 650] width 995 height 32
click at [1164, 678] on span "Save Entries" at bounding box center [1178, 687] width 74 height 18
